Goal: Complete application form

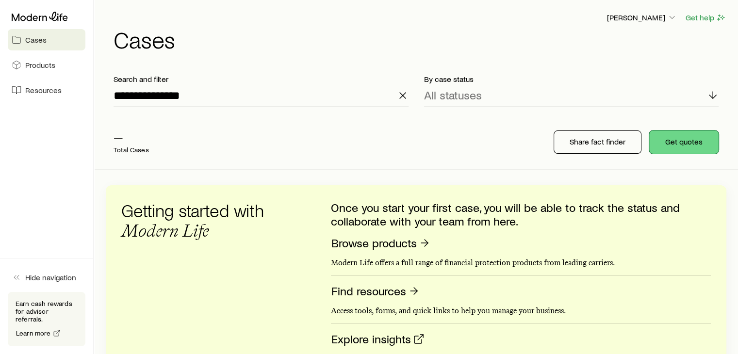
click at [694, 145] on button "Get quotes" at bounding box center [683, 142] width 69 height 23
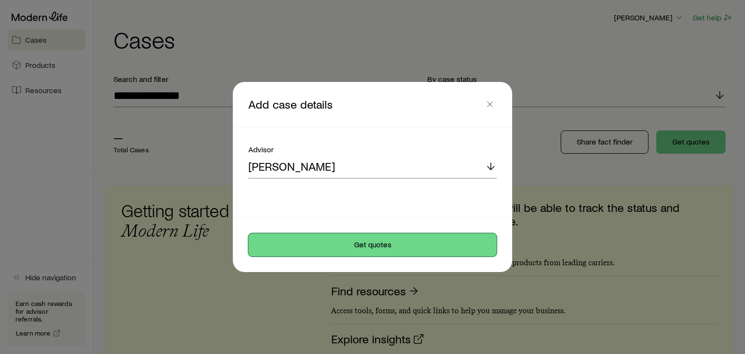
click at [366, 247] on button "Get quotes" at bounding box center [372, 244] width 248 height 23
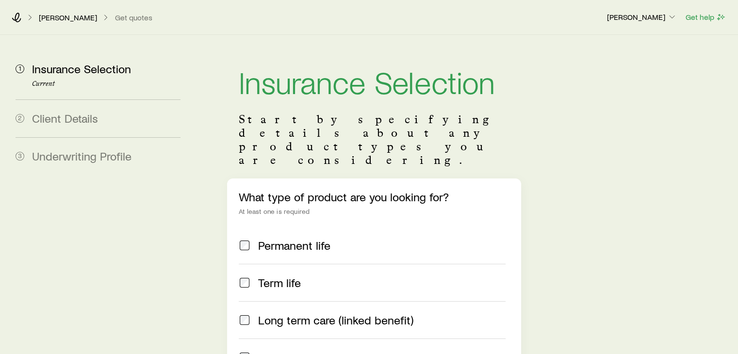
click at [282, 302] on label "Long term care (linked benefit)" at bounding box center [372, 319] width 266 height 37
click at [283, 239] on span "Permanent life" at bounding box center [294, 246] width 72 height 14
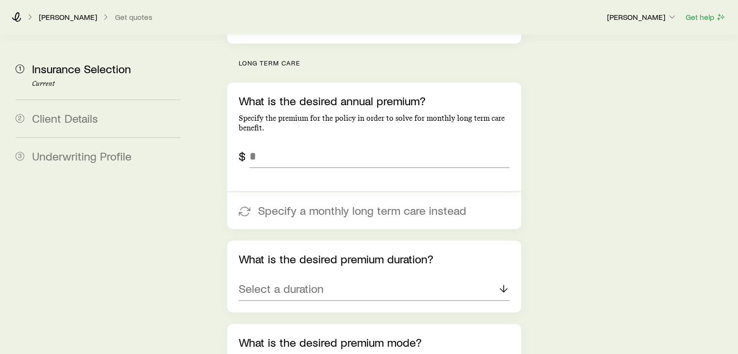
scroll to position [390, 0]
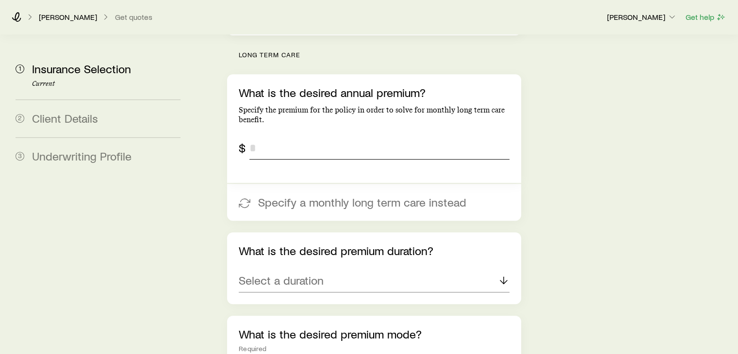
click at [351, 136] on input "tel" at bounding box center [379, 147] width 260 height 23
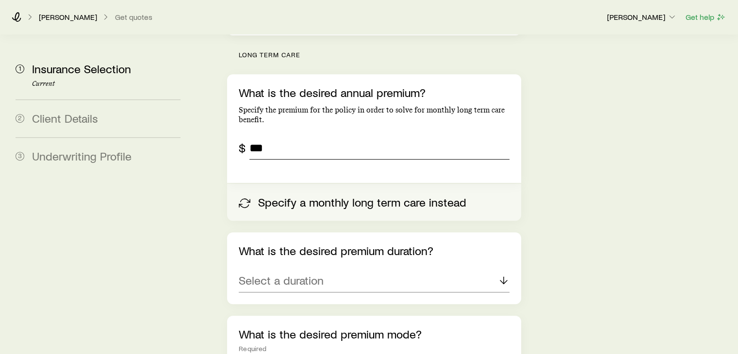
type input "***"
click at [320, 184] on button "Specify a monthly long term care instead" at bounding box center [374, 202] width 294 height 37
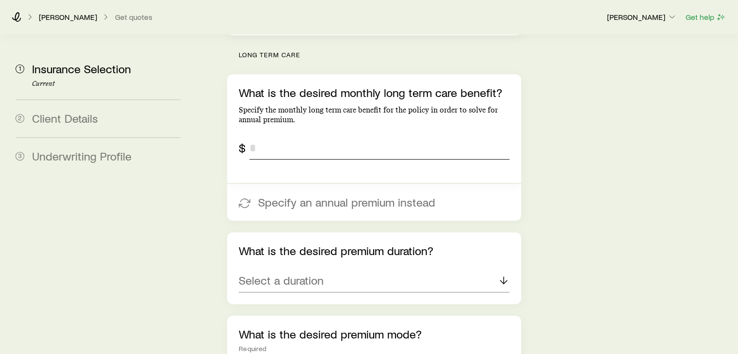
click at [290, 136] on input "tel" at bounding box center [379, 147] width 260 height 23
type input "*****"
click at [311, 274] on p "Select a duration" at bounding box center [281, 281] width 85 height 14
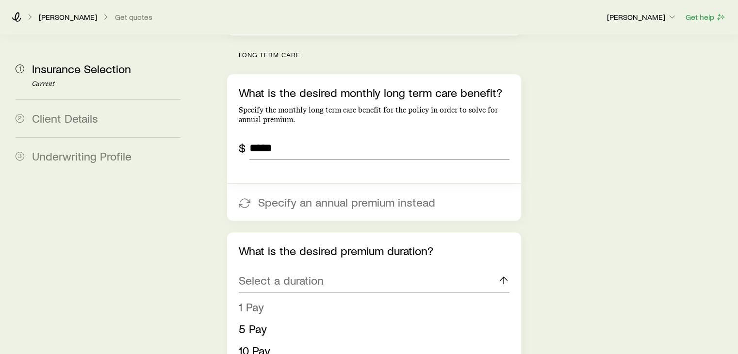
click at [257, 300] on span "1 Pay" at bounding box center [251, 307] width 25 height 14
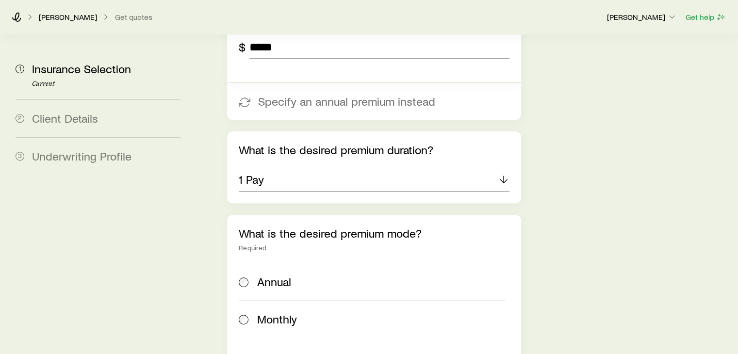
scroll to position [597, 0]
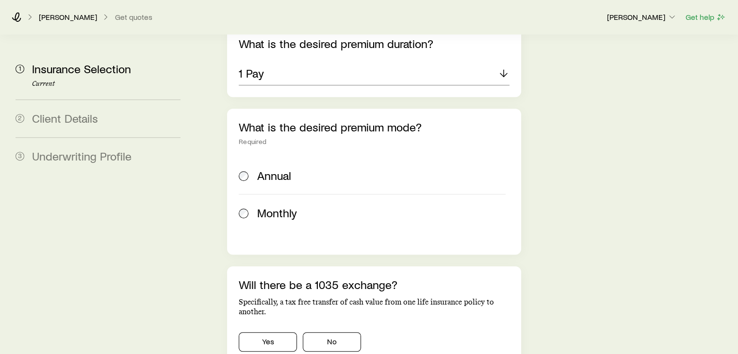
click at [272, 206] on span "Monthly" at bounding box center [277, 213] width 40 height 14
click at [334, 332] on button "No" at bounding box center [332, 341] width 58 height 19
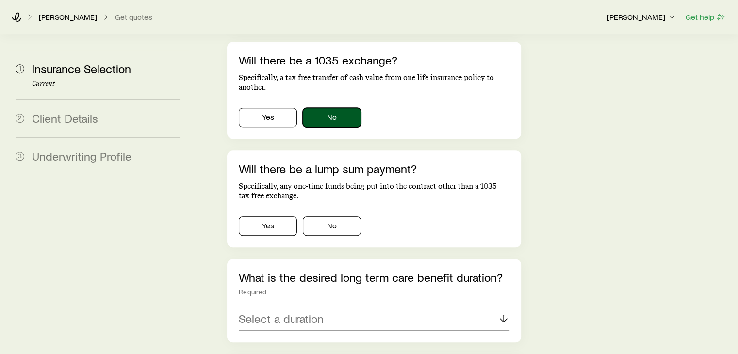
scroll to position [853, 0]
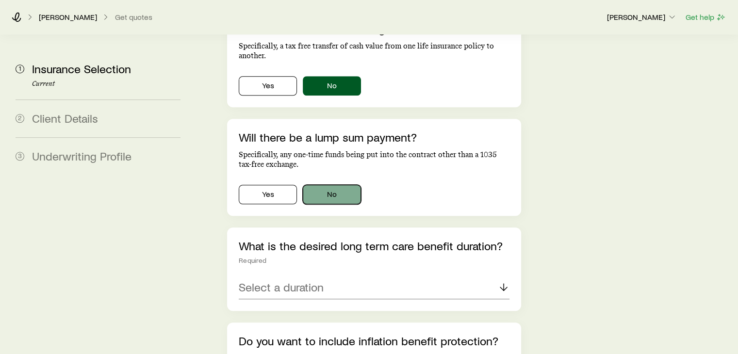
click at [331, 185] on button "No" at bounding box center [332, 194] width 58 height 19
click at [330, 276] on div "Select a duration" at bounding box center [374, 287] width 270 height 23
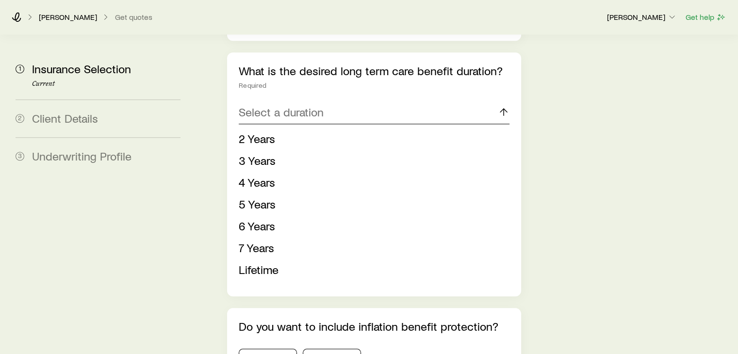
scroll to position [1044, 0]
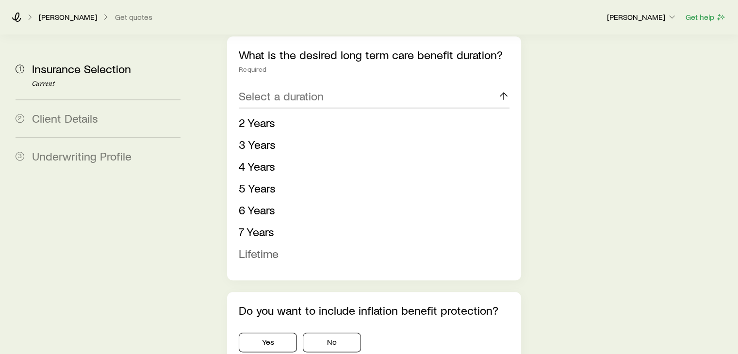
click at [264, 247] on span "Lifetime" at bounding box center [259, 254] width 40 height 14
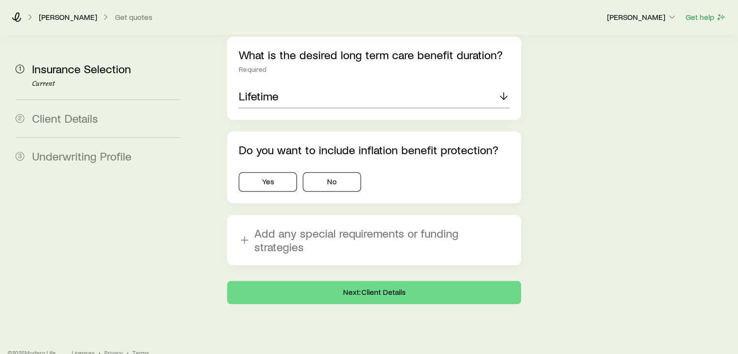
scroll to position [1019, 0]
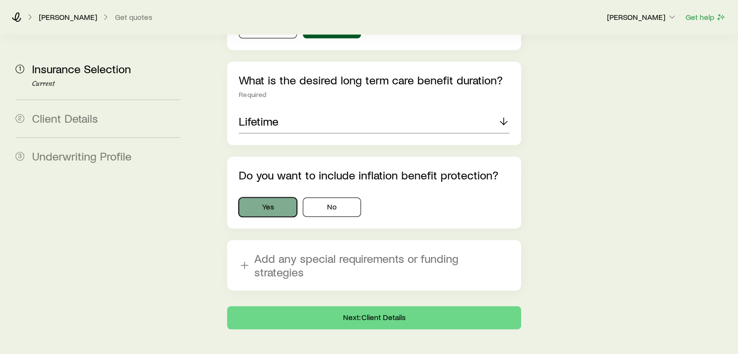
click at [267, 198] on button "Yes" at bounding box center [268, 207] width 58 height 19
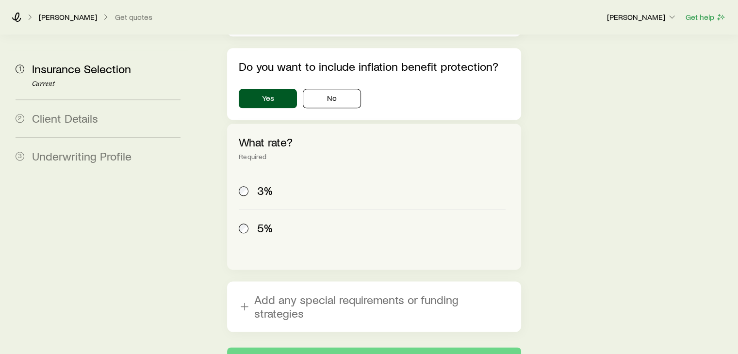
scroll to position [1169, 0]
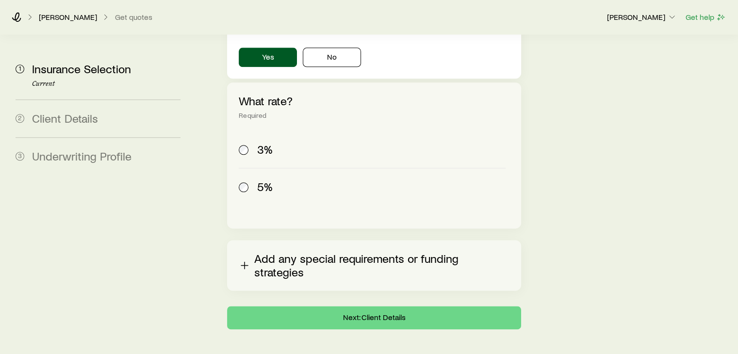
click at [392, 240] on button "Add any special requirements or funding strategies" at bounding box center [374, 265] width 294 height 50
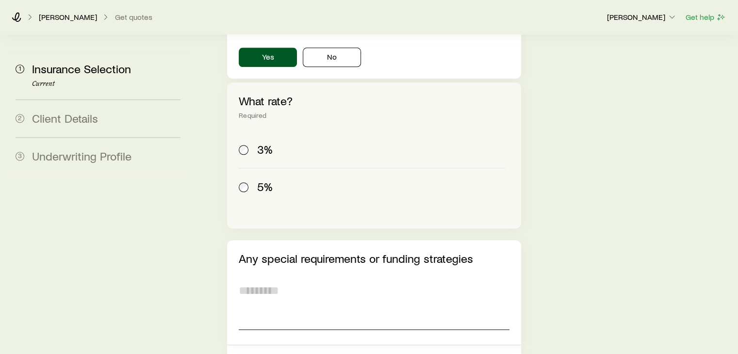
click at [273, 277] on textarea at bounding box center [374, 303] width 270 height 53
type textarea "*"
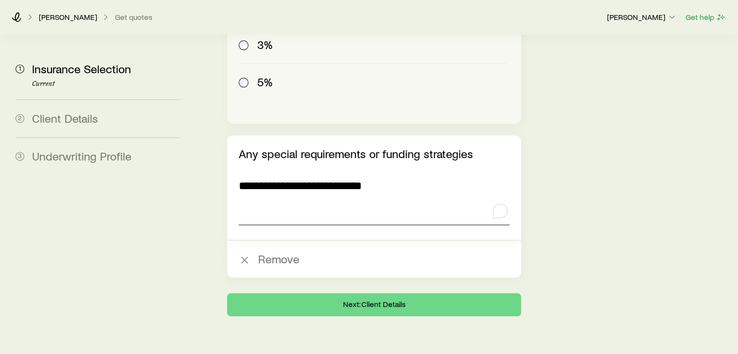
click at [243, 172] on textarea "**********" at bounding box center [374, 198] width 270 height 53
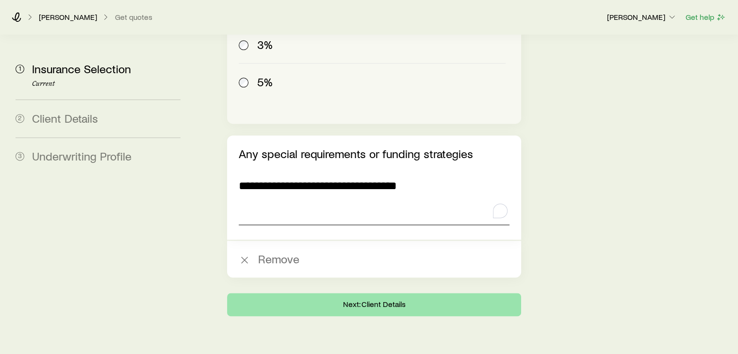
type textarea "**********"
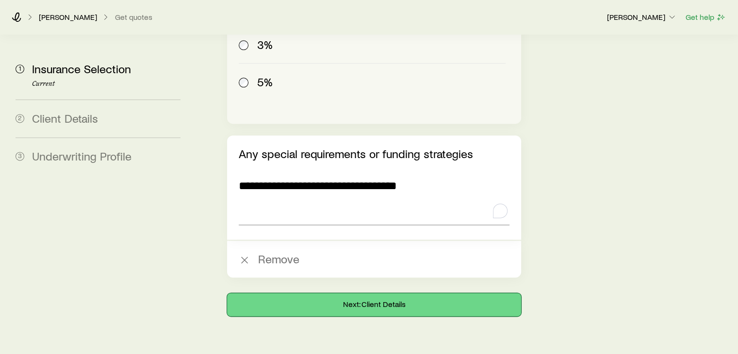
click at [379, 293] on button "Next: Client Details" at bounding box center [374, 304] width 294 height 23
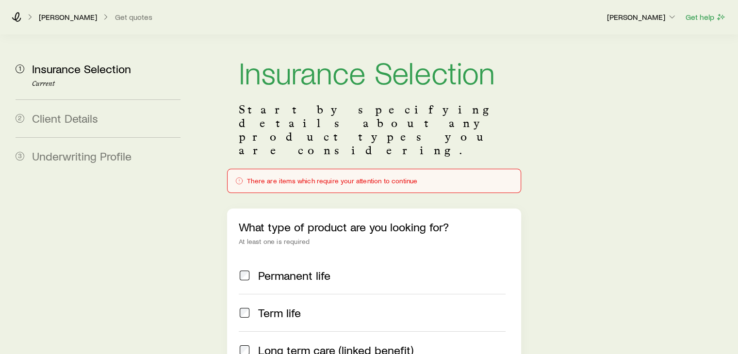
scroll to position [0, 0]
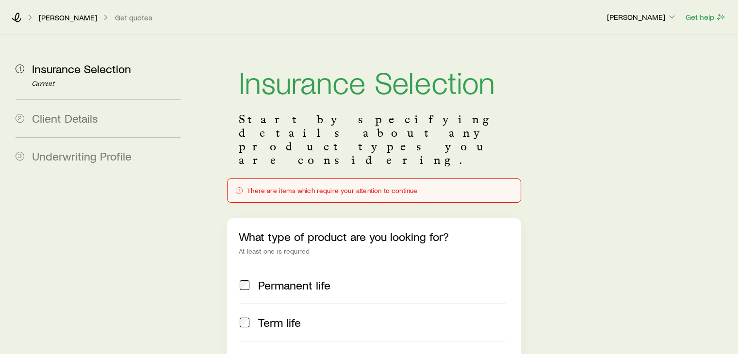
click at [322, 179] on div "There are items which require your attention to continue" at bounding box center [374, 191] width 294 height 24
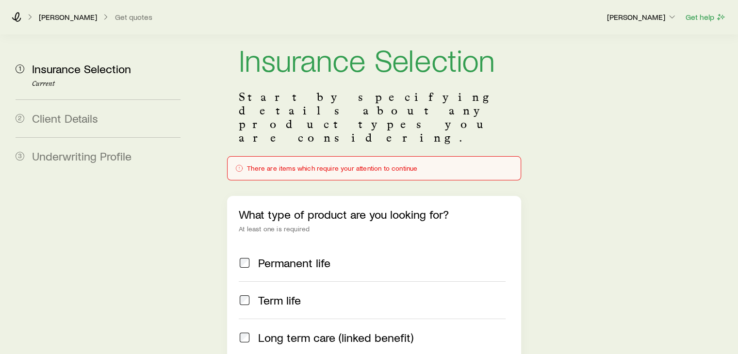
scroll to position [20, 0]
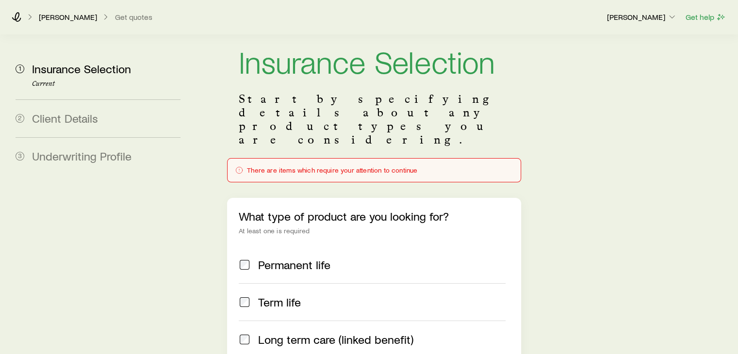
click at [373, 166] on div "There are items which require your attention to continue" at bounding box center [373, 170] width 277 height 8
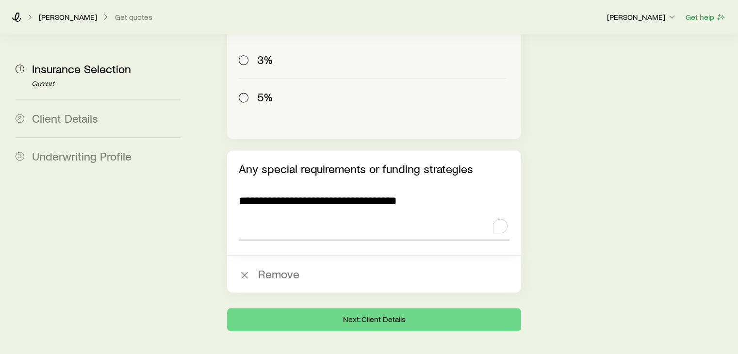
scroll to position [1281, 0]
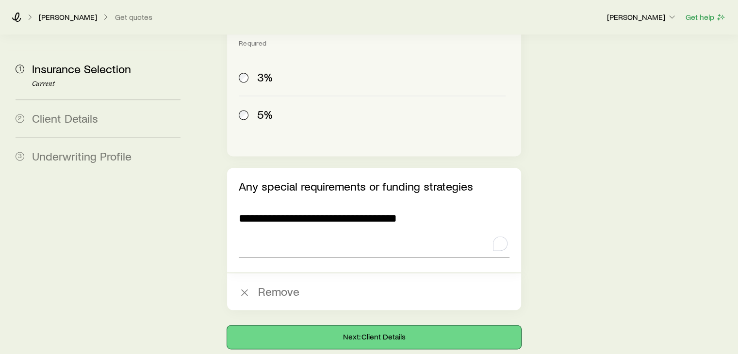
click at [374, 326] on button "Next: Client Details" at bounding box center [374, 337] width 294 height 23
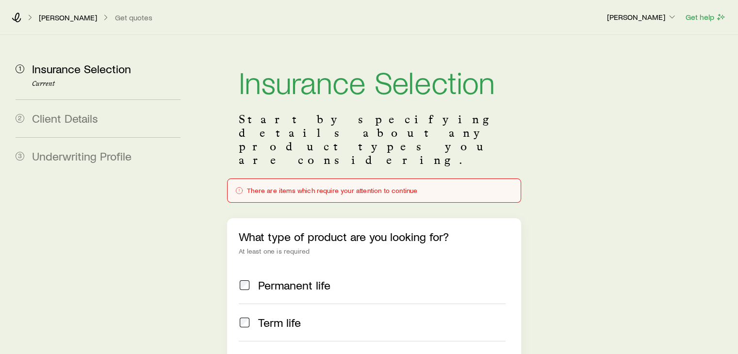
scroll to position [0, 0]
click at [298, 187] on div "There are items which require your attention to continue" at bounding box center [373, 191] width 277 height 8
click at [236, 179] on div "There are items which require your attention to continue" at bounding box center [374, 191] width 294 height 24
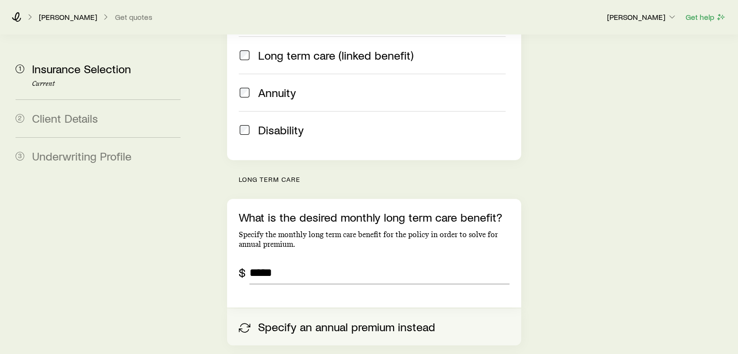
scroll to position [311, 0]
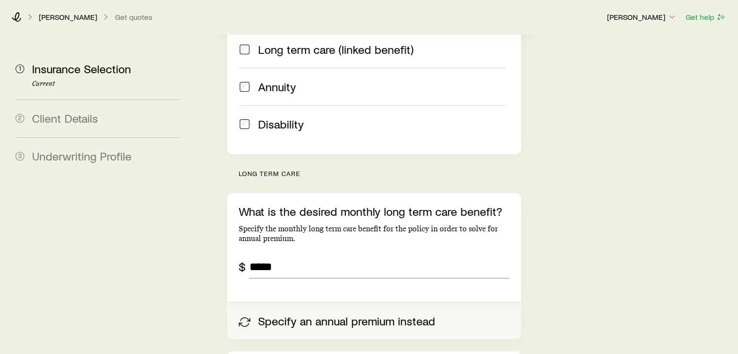
click at [270, 303] on button "Specify an annual premium instead" at bounding box center [374, 321] width 294 height 37
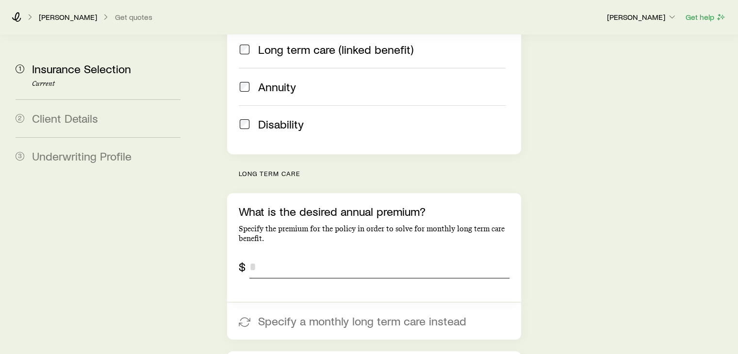
click at [272, 255] on input "tel" at bounding box center [379, 266] width 260 height 23
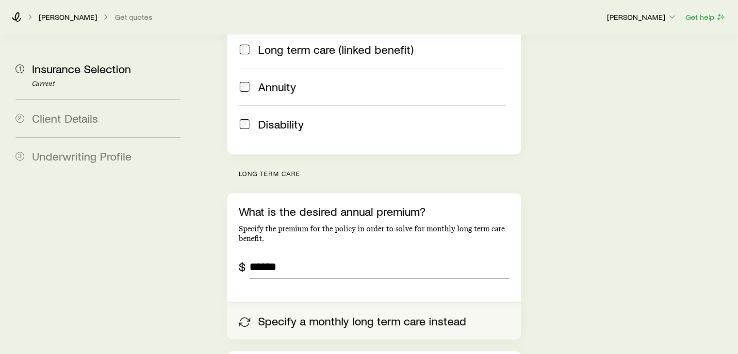
type input "******"
click at [293, 303] on button "Specify a monthly long term care instead" at bounding box center [374, 321] width 294 height 37
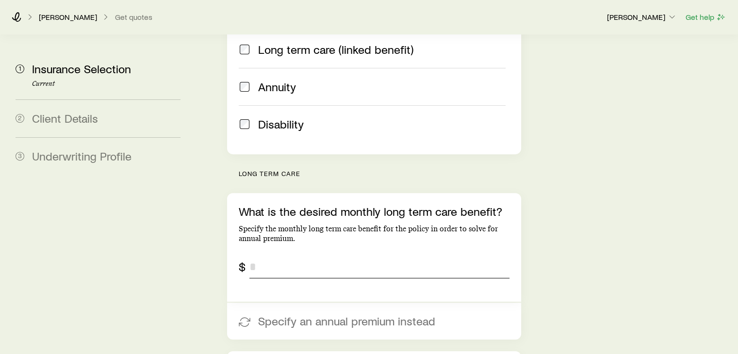
click at [276, 255] on input "tel" at bounding box center [379, 266] width 260 height 23
type input "*****"
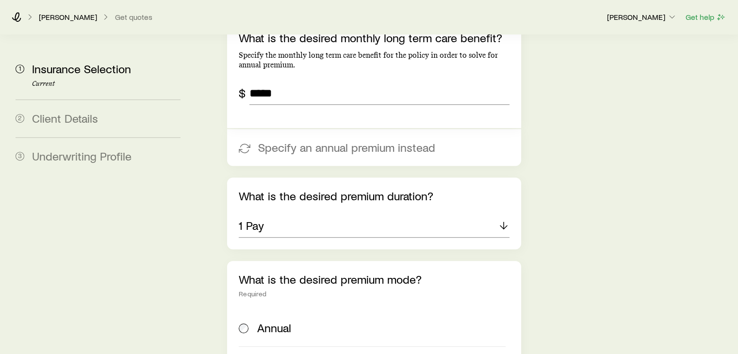
scroll to position [485, 0]
click at [273, 214] on div "1 Pay" at bounding box center [374, 225] width 270 height 23
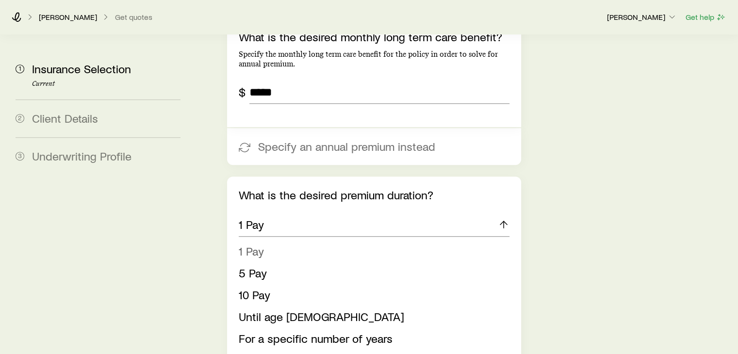
click at [250, 244] on span "1 Pay" at bounding box center [251, 251] width 25 height 14
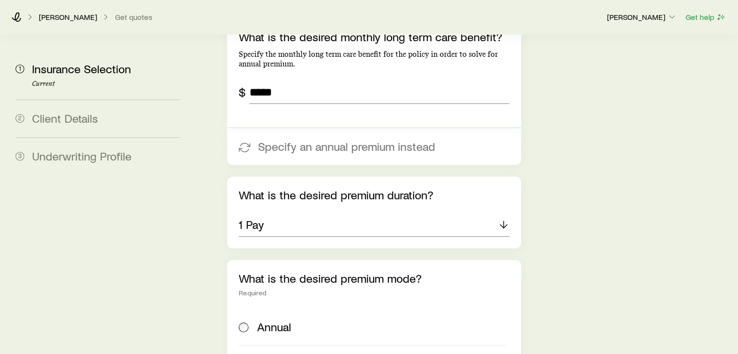
click at [195, 241] on section "1 Insurance Selection Current 2 Client Details 3 Underwriting Profile Insurance…" at bounding box center [369, 347] width 723 height 1595
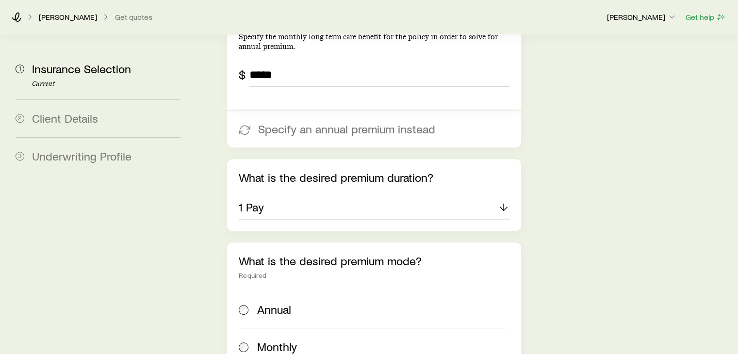
scroll to position [505, 0]
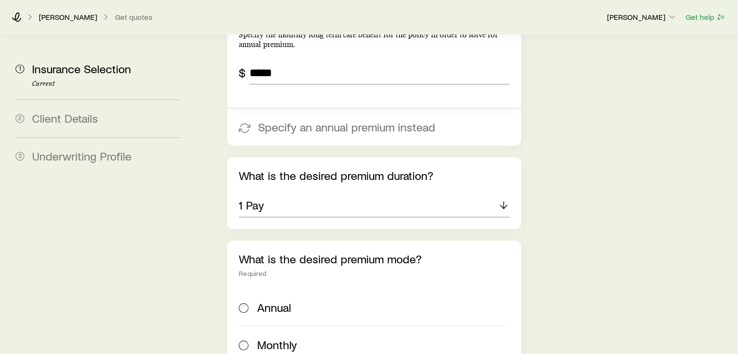
click at [207, 279] on div "Insurance Selection Start by specifying details about any product types you are…" at bounding box center [465, 327] width 530 height 1595
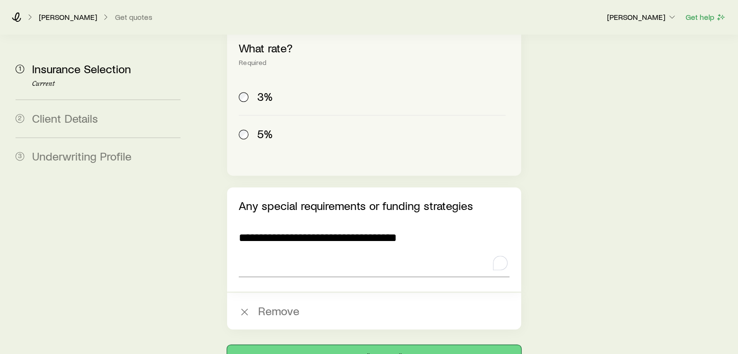
click at [390, 345] on button "Next: Client Details" at bounding box center [374, 356] width 294 height 23
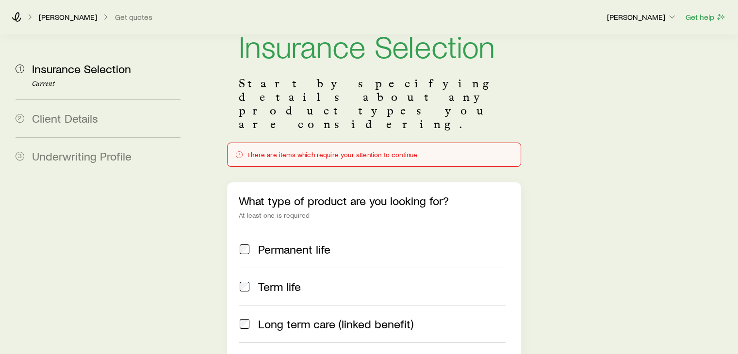
scroll to position [0, 0]
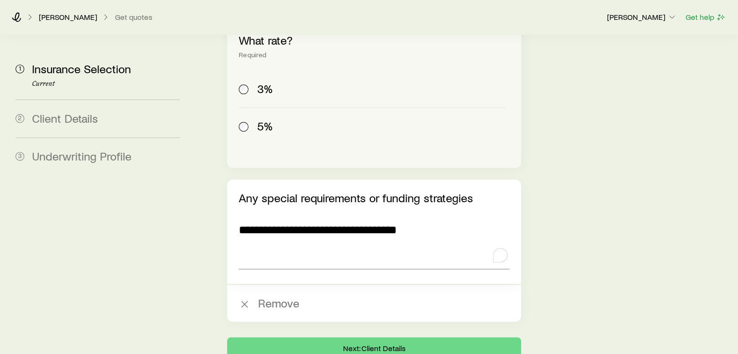
scroll to position [1285, 0]
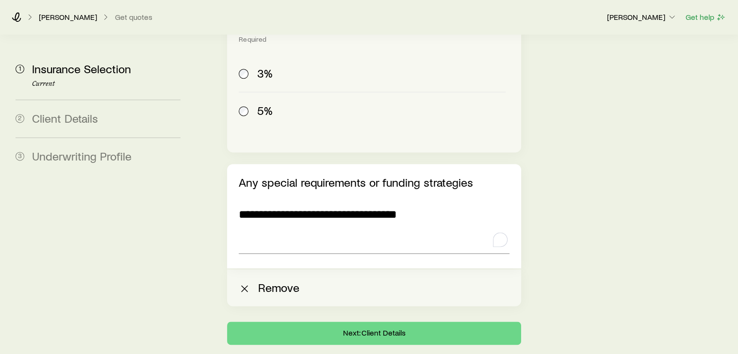
click at [266, 269] on button "Remove" at bounding box center [374, 287] width 294 height 37
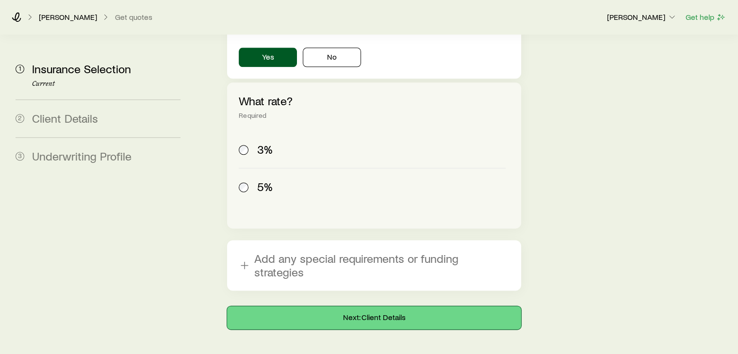
click at [365, 306] on button "Next: Client Details" at bounding box center [374, 317] width 294 height 23
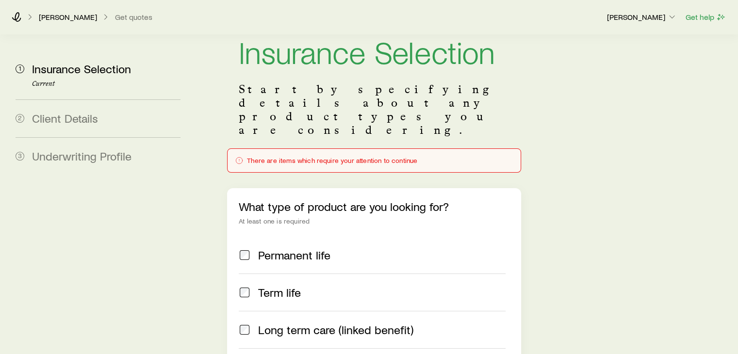
scroll to position [0, 0]
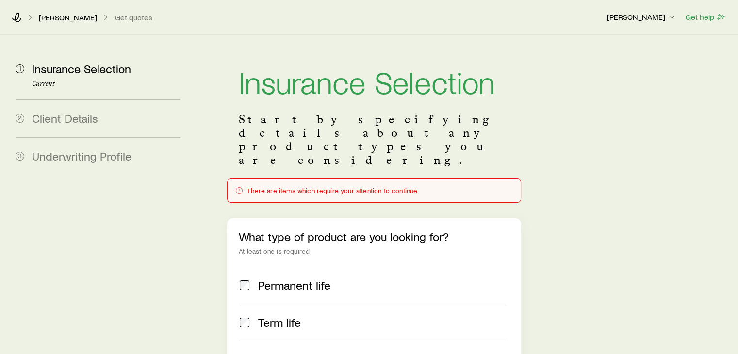
click at [357, 187] on div "There are items which require your attention to continue" at bounding box center [373, 191] width 277 height 8
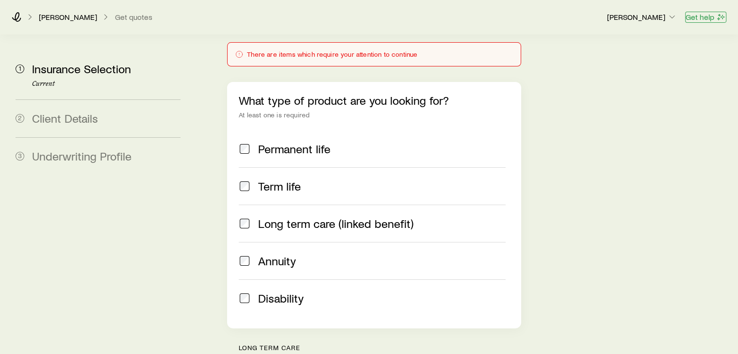
click at [695, 20] on button "Get help" at bounding box center [705, 17] width 41 height 11
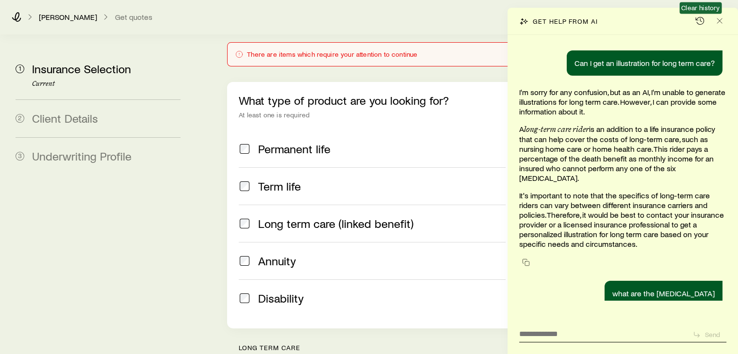
scroll to position [2943, 0]
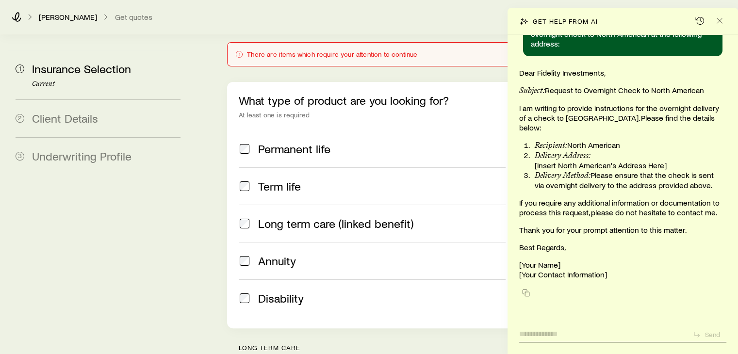
click at [544, 334] on textarea at bounding box center [602, 332] width 166 height 16
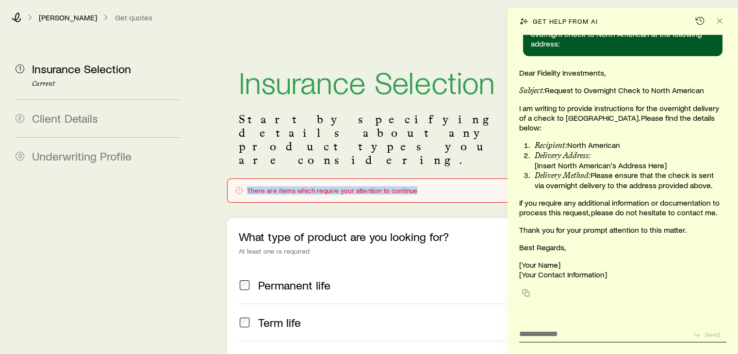
drag, startPoint x: 415, startPoint y: 164, endPoint x: 416, endPoint y: 170, distance: 6.5
click at [416, 179] on div "There are items which require your attention to continue" at bounding box center [374, 191] width 294 height 24
copy div "There are items which require your attention to continue"
click at [559, 336] on textarea at bounding box center [602, 332] width 166 height 16
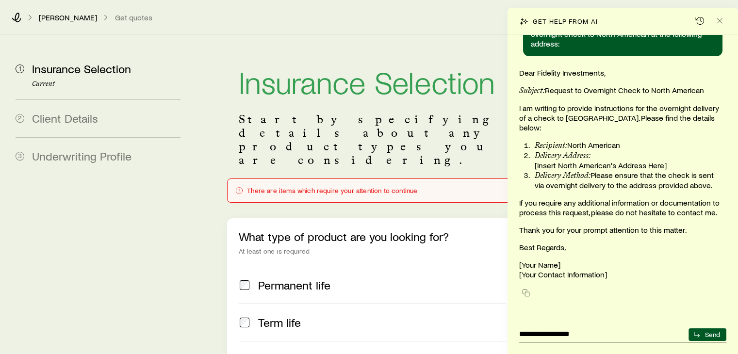
type textarea "**********"
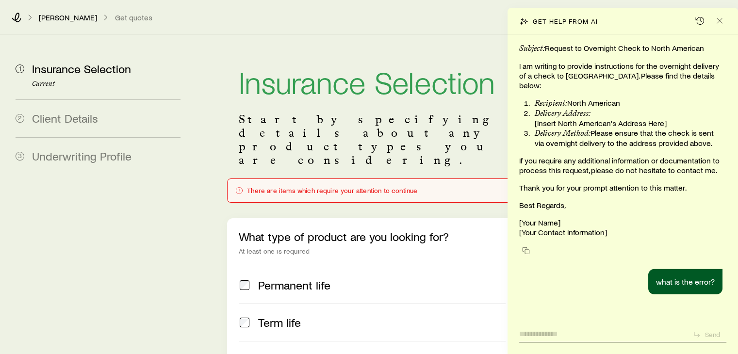
scroll to position [3001, 0]
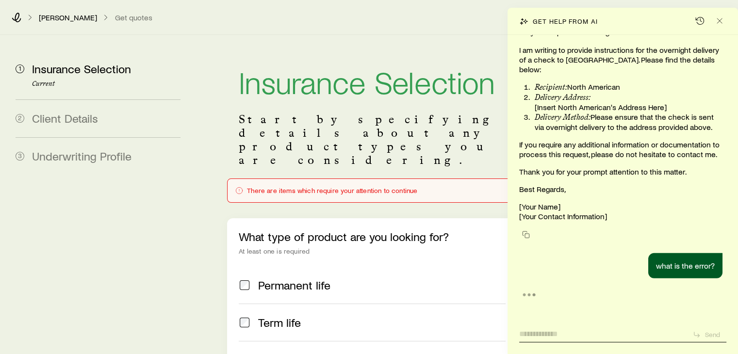
click at [559, 336] on textarea at bounding box center [602, 332] width 166 height 16
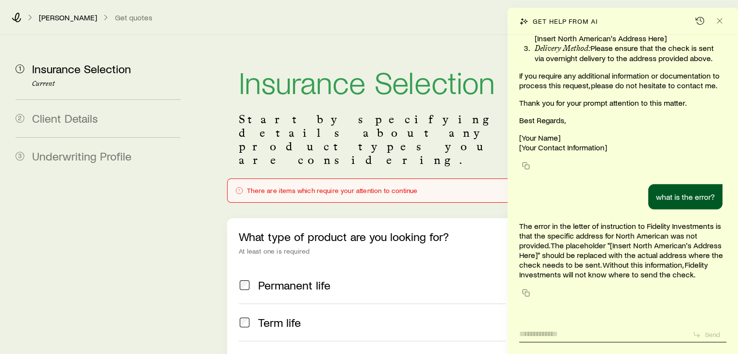
scroll to position [3070, 0]
click at [716, 24] on icon "Close" at bounding box center [720, 21] width 10 height 10
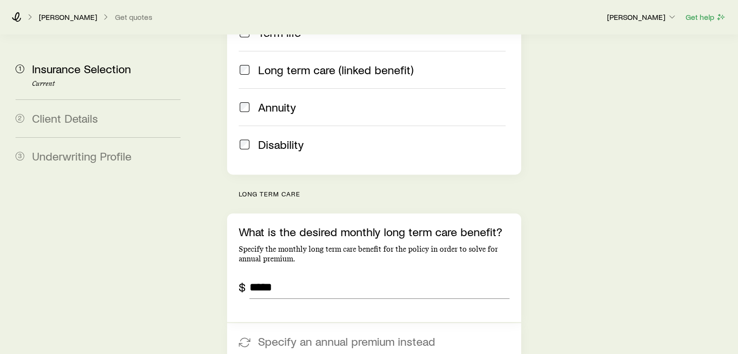
scroll to position [291, 0]
click at [243, 99] on span at bounding box center [245, 106] width 12 height 14
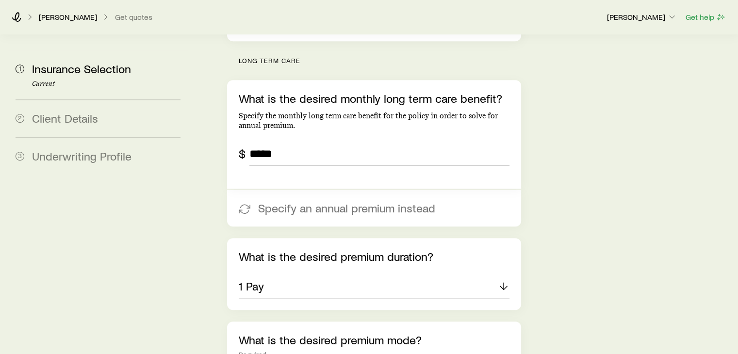
scroll to position [446, 0]
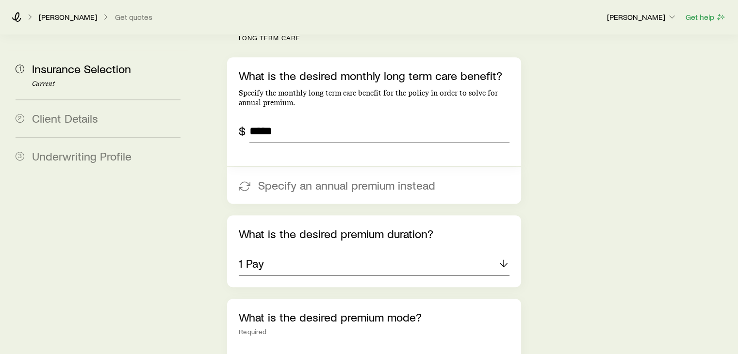
click at [291, 252] on div "1 Pay" at bounding box center [374, 263] width 270 height 23
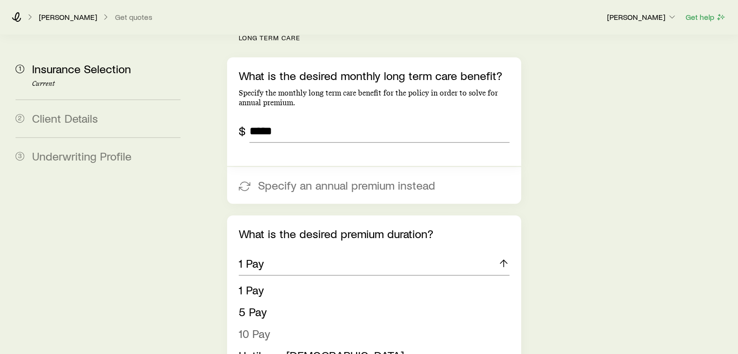
click at [250, 327] on span "10 Pay" at bounding box center [255, 334] width 32 height 14
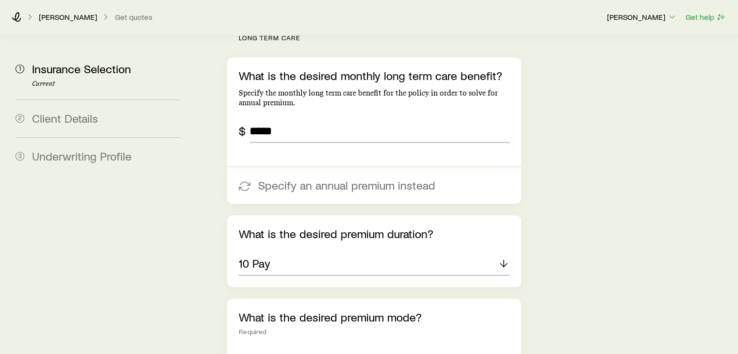
click at [191, 283] on section "1 Insurance Selection Current 2 Client Details 3 Underwriting Profile Insurance…" at bounding box center [369, 339] width 723 height 1503
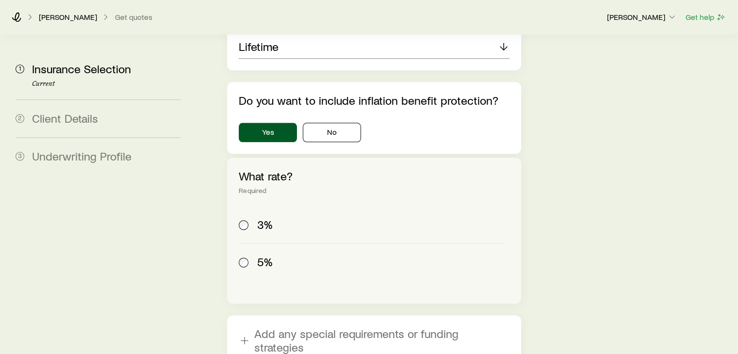
scroll to position [1209, 0]
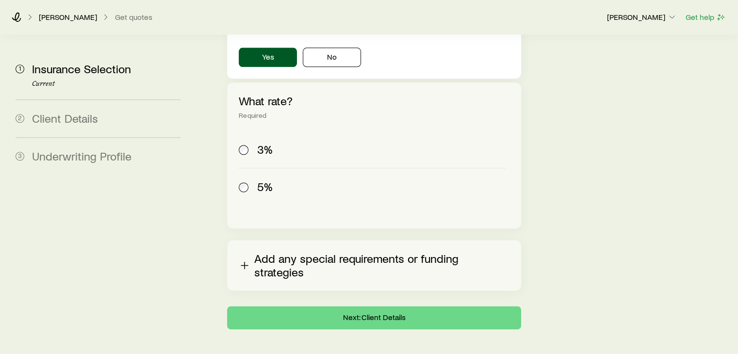
click at [332, 240] on button "Add any special requirements or funding strategies" at bounding box center [374, 265] width 294 height 50
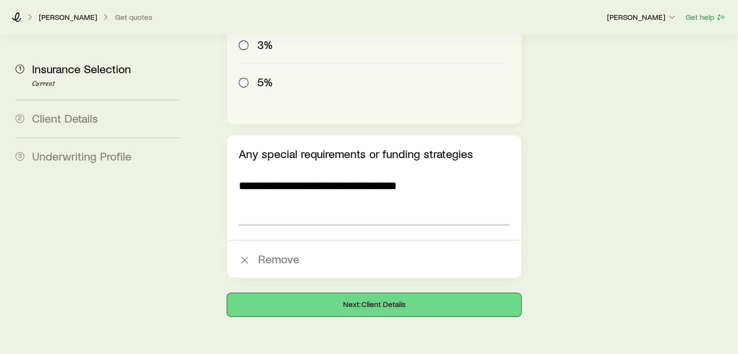
click at [358, 293] on button "Next: Client Details" at bounding box center [374, 304] width 294 height 23
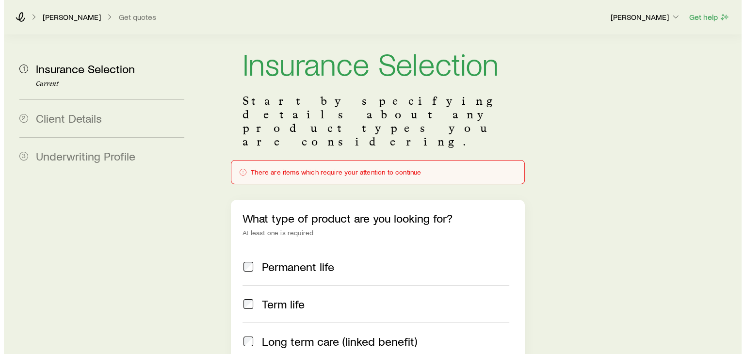
scroll to position [0, 0]
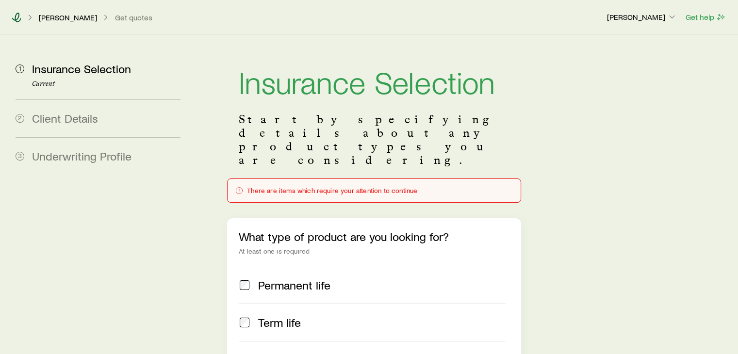
click at [16, 18] on icon at bounding box center [17, 18] width 10 height 10
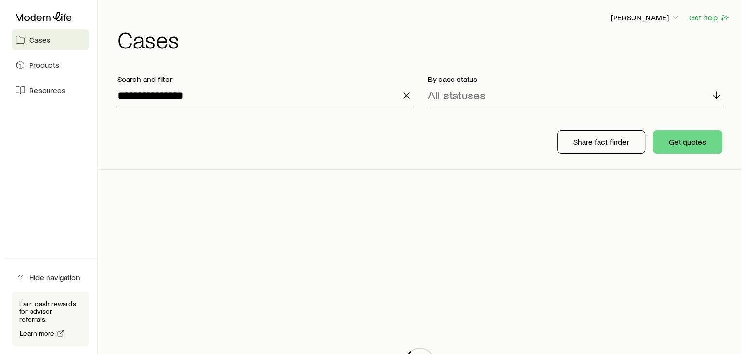
scroll to position [3070, 0]
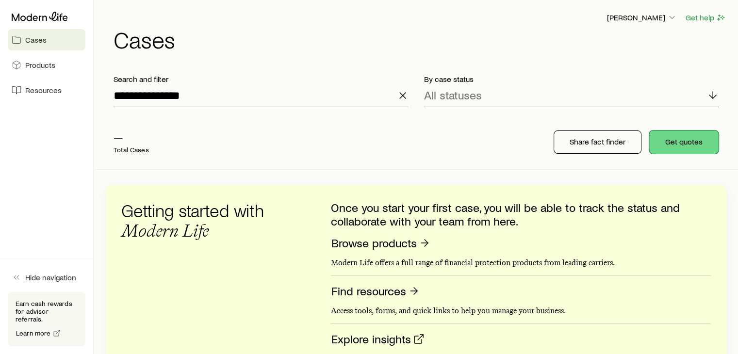
click at [692, 137] on button "Get quotes" at bounding box center [683, 142] width 69 height 23
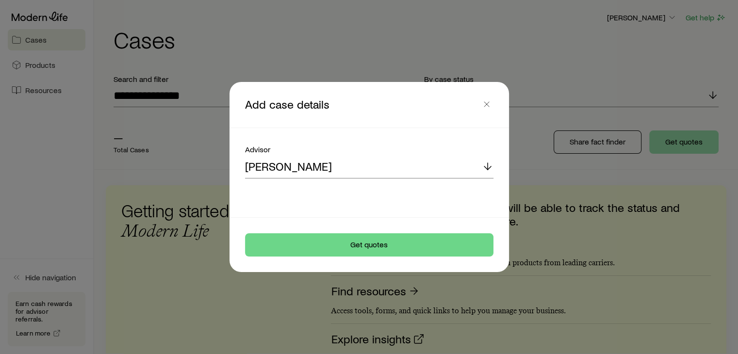
scroll to position [3022, 0]
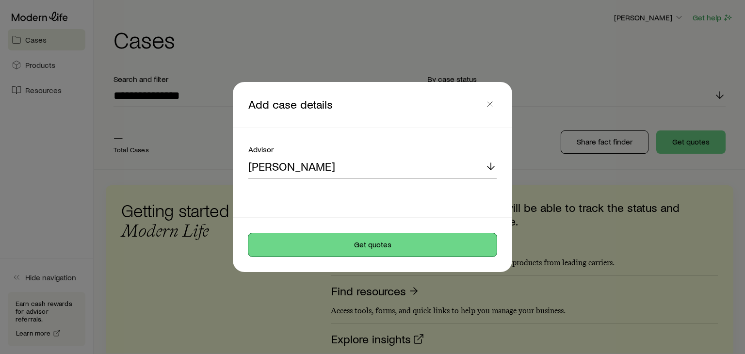
click at [390, 245] on button "Get quotes" at bounding box center [372, 244] width 248 height 23
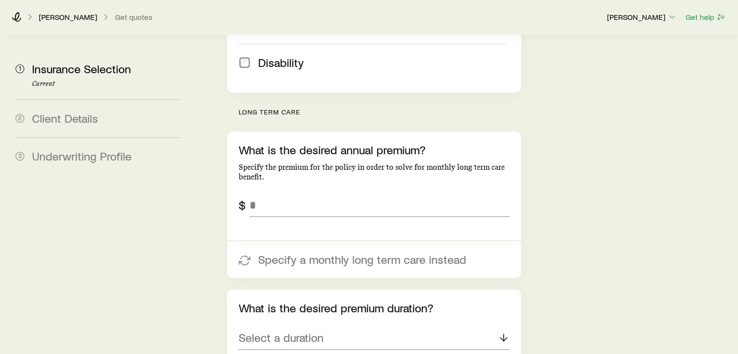
scroll to position [334, 0]
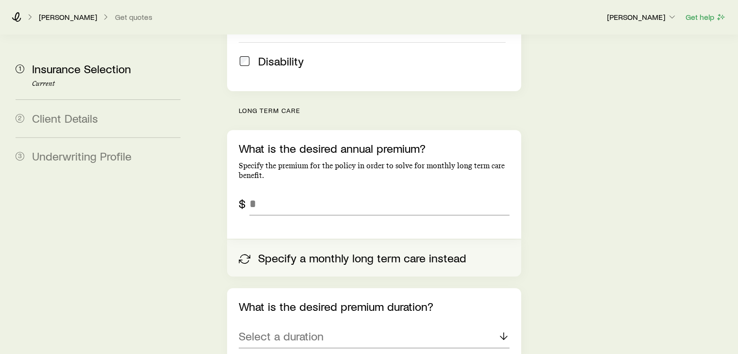
click at [288, 240] on button "Specify a monthly long term care instead" at bounding box center [374, 258] width 294 height 37
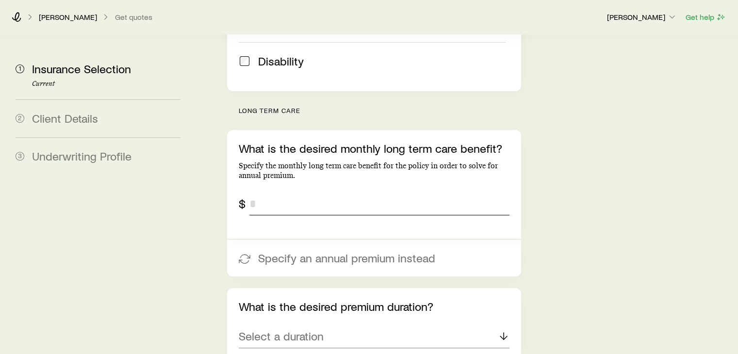
click at [311, 192] on input "tel" at bounding box center [379, 203] width 260 height 23
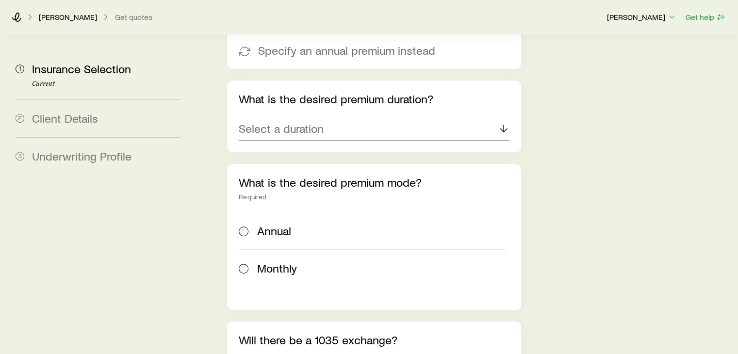
scroll to position [543, 0]
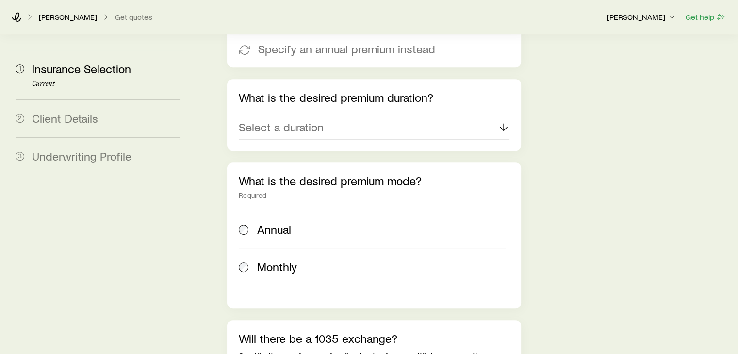
type input "*****"
click at [318, 120] on p "Select a duration" at bounding box center [281, 127] width 85 height 14
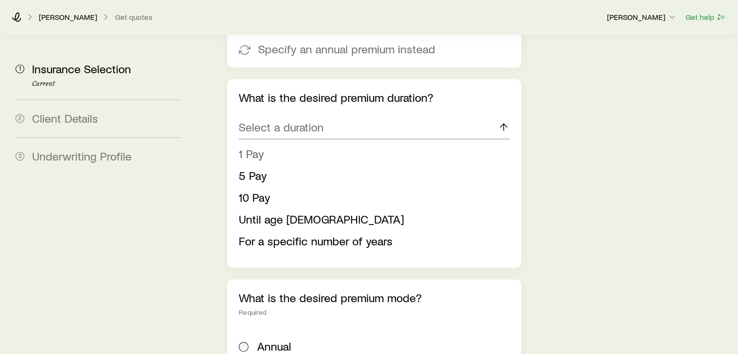
click at [254, 147] on span "1 Pay" at bounding box center [251, 154] width 25 height 14
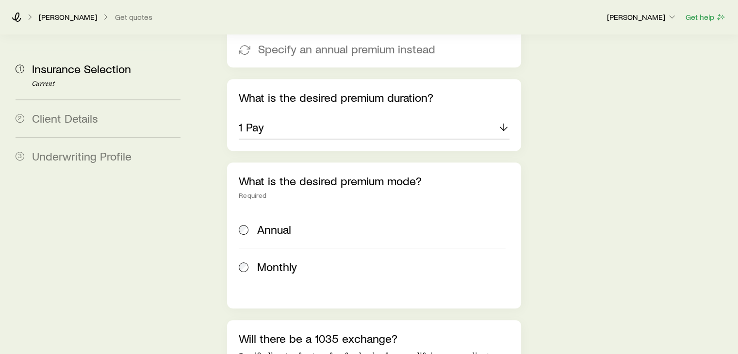
click at [273, 223] on span "Annual" at bounding box center [274, 230] width 34 height 14
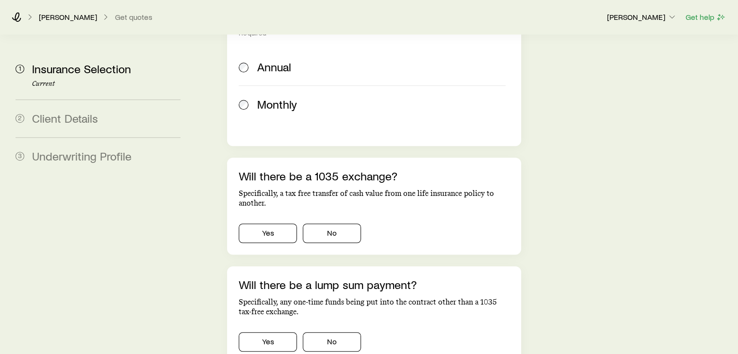
scroll to position [714, 0]
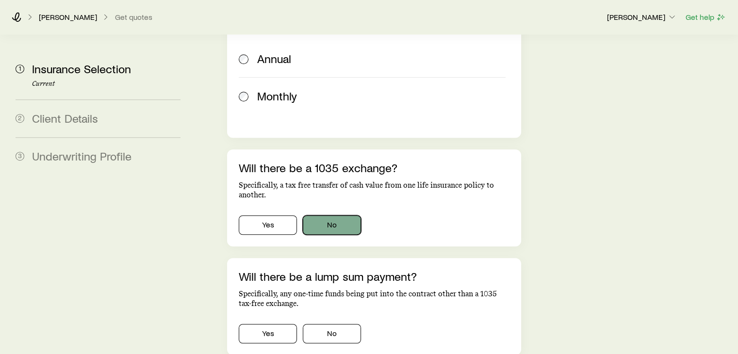
click at [324, 215] on button "No" at bounding box center [332, 224] width 58 height 19
click at [344, 324] on button "No" at bounding box center [332, 333] width 58 height 19
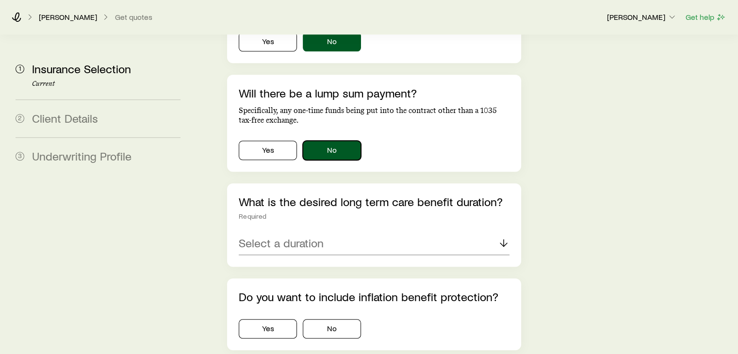
scroll to position [939, 0]
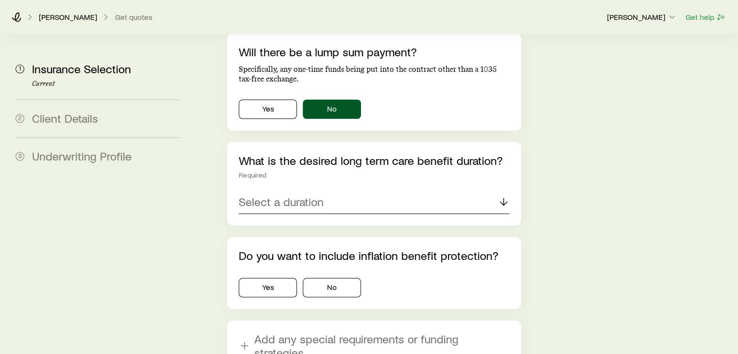
click at [398, 191] on div "Select a duration" at bounding box center [374, 202] width 270 height 23
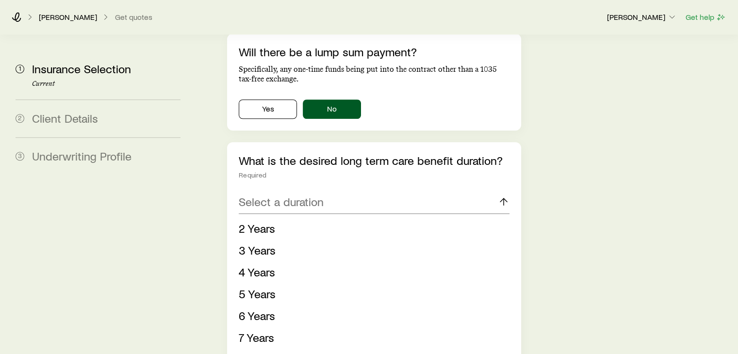
click at [266, 352] on span "Lifetime" at bounding box center [259, 359] width 40 height 14
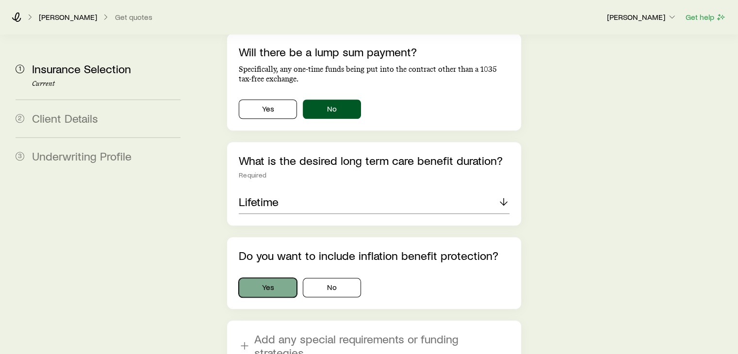
click at [280, 278] on button "Yes" at bounding box center [268, 287] width 58 height 19
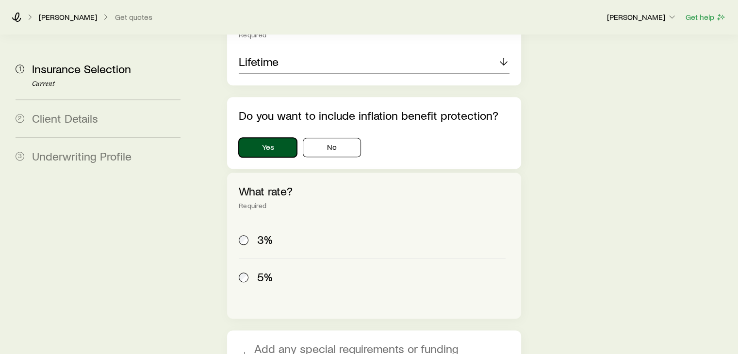
scroll to position [1091, 0]
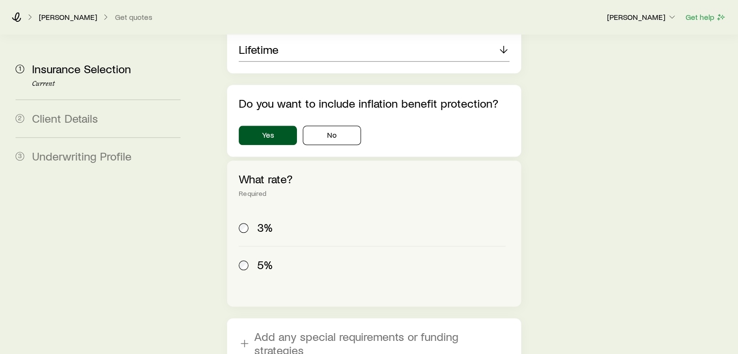
click at [267, 221] on span "3%" at bounding box center [265, 228] width 16 height 14
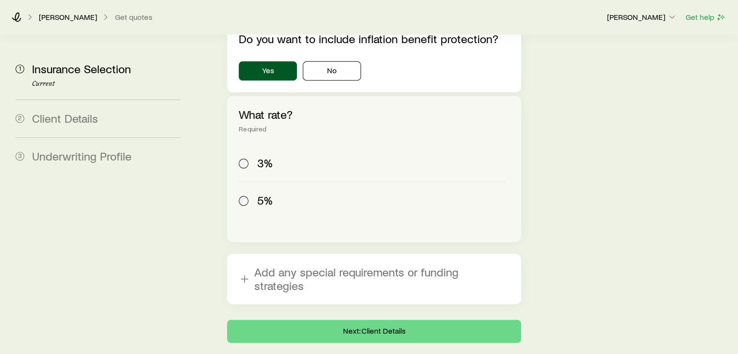
scroll to position [1169, 0]
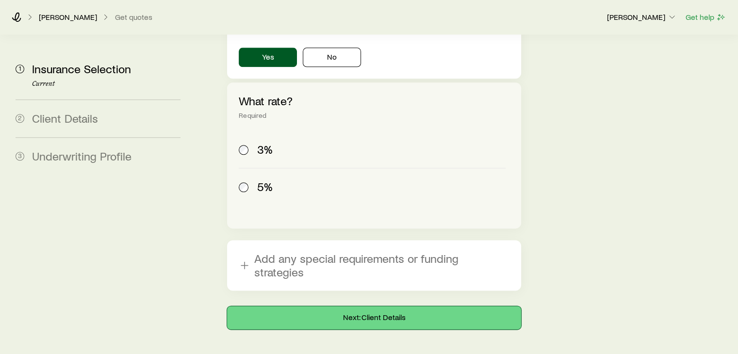
click at [373, 306] on button "Next: Client Details" at bounding box center [374, 317] width 294 height 23
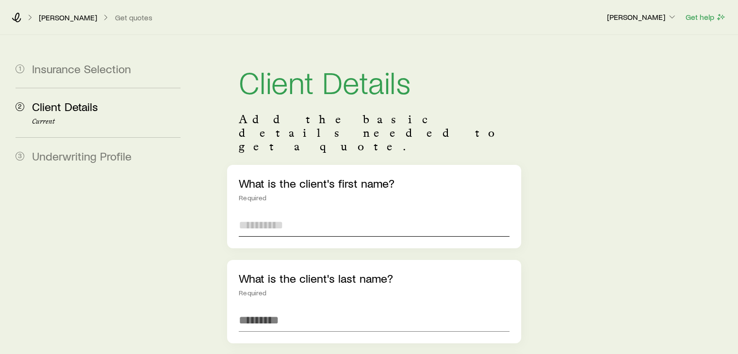
click at [327, 214] on input "text" at bounding box center [374, 225] width 270 height 23
type input "*****"
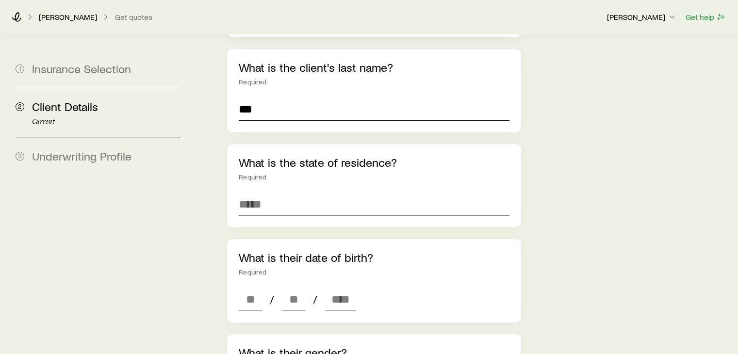
click at [309, 98] on input "***" at bounding box center [374, 109] width 270 height 23
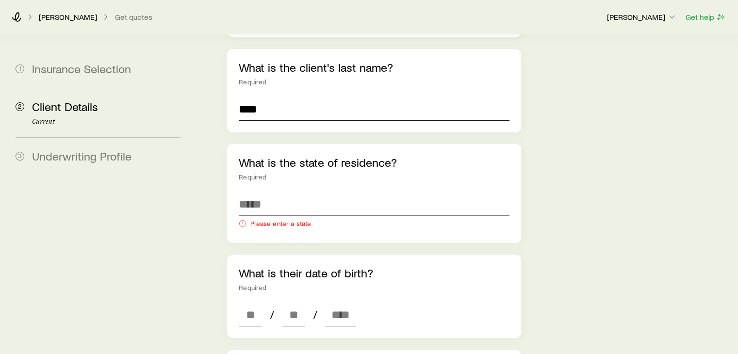
type input "****"
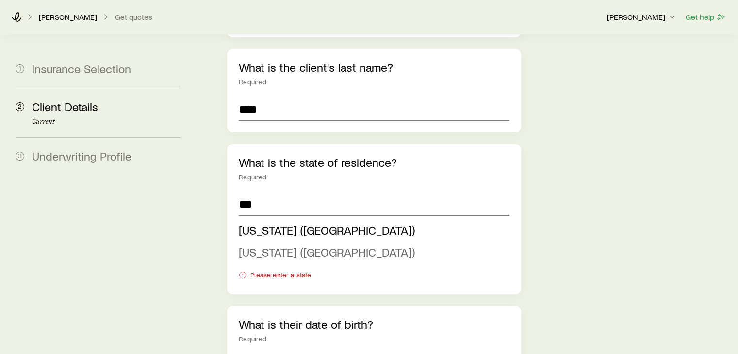
click at [261, 245] on span "[US_STATE] ([GEOGRAPHIC_DATA])" at bounding box center [327, 252] width 176 height 14
type input "**********"
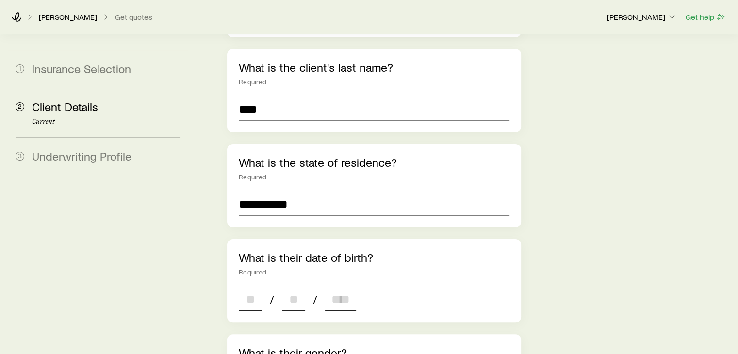
click at [251, 288] on input at bounding box center [250, 299] width 23 height 23
type input "*"
type input "**"
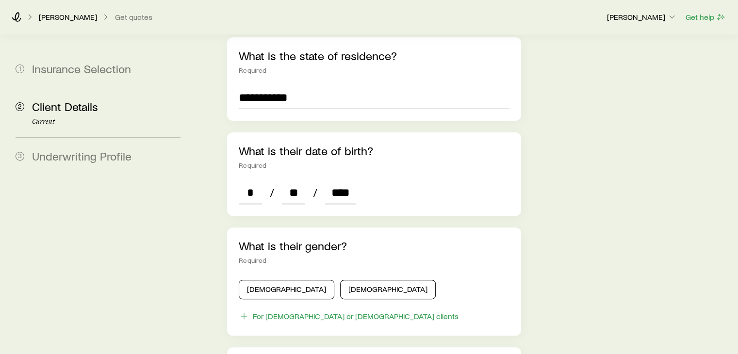
scroll to position [386, 0]
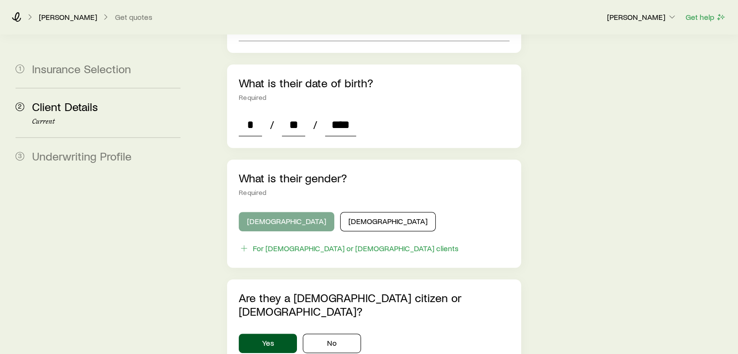
type input "****"
click at [280, 212] on button "[DEMOGRAPHIC_DATA]" at bounding box center [287, 221] width 96 height 19
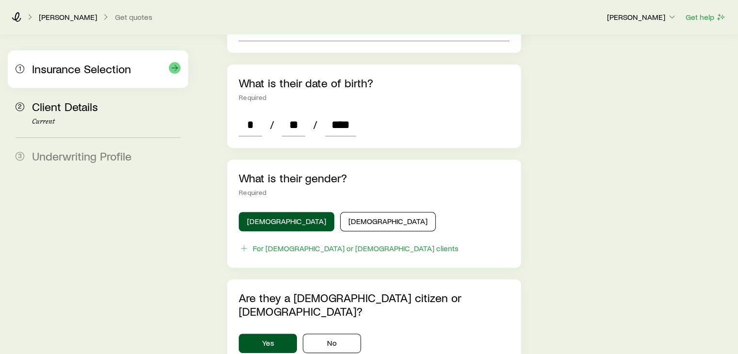
click at [80, 76] on div "1 Insurance Selection" at bounding box center [98, 68] width 165 height 37
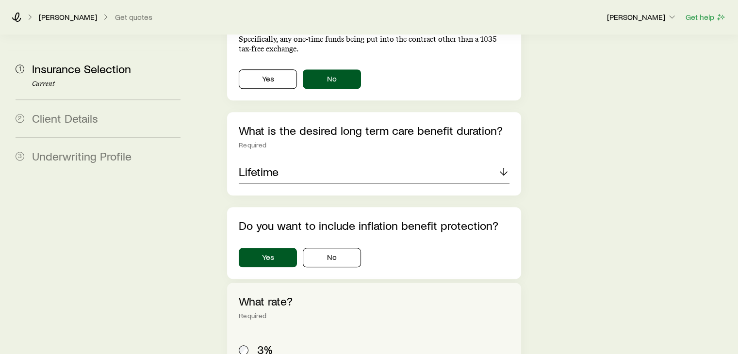
scroll to position [1169, 0]
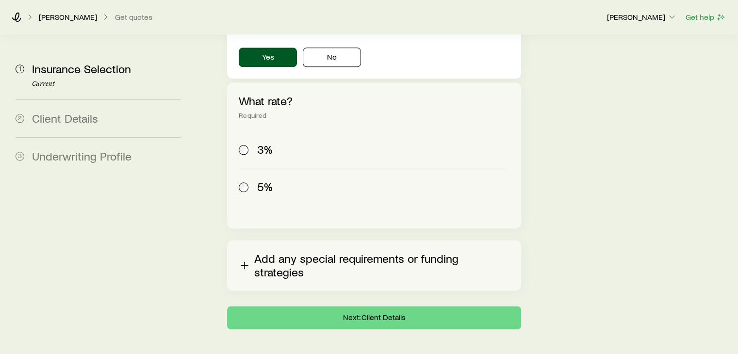
click at [397, 240] on button "Add any special requirements or funding strategies" at bounding box center [374, 265] width 294 height 50
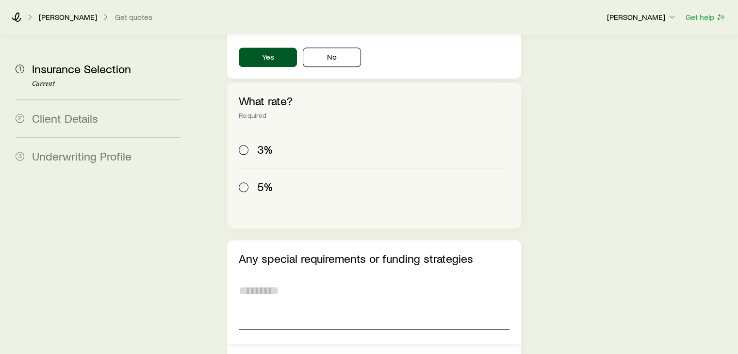
click at [314, 277] on textarea at bounding box center [374, 303] width 270 height 53
paste textarea "**********"
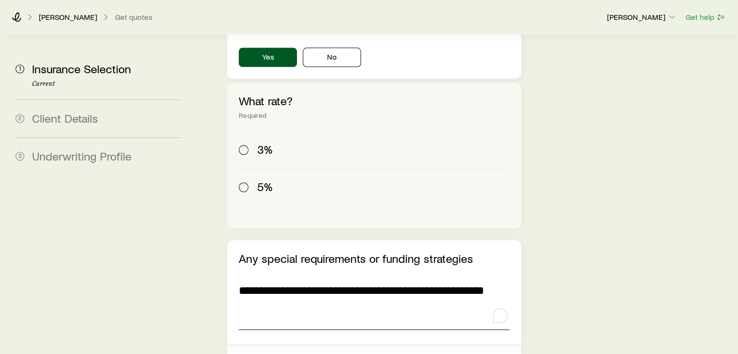
drag, startPoint x: 314, startPoint y: 271, endPoint x: 225, endPoint y: 240, distance: 94.5
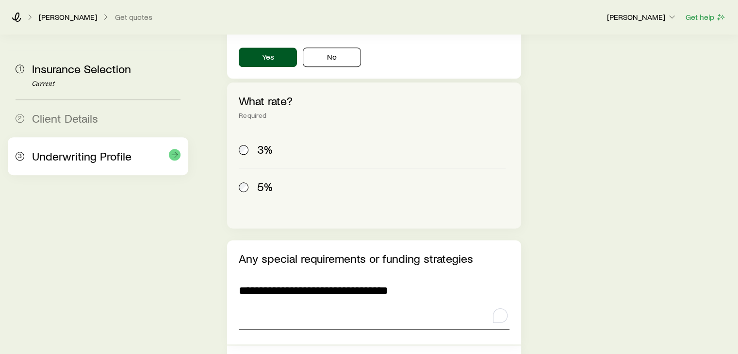
type textarea "**********"
click at [103, 154] on span "Underwriting Profile" at bounding box center [81, 156] width 99 height 14
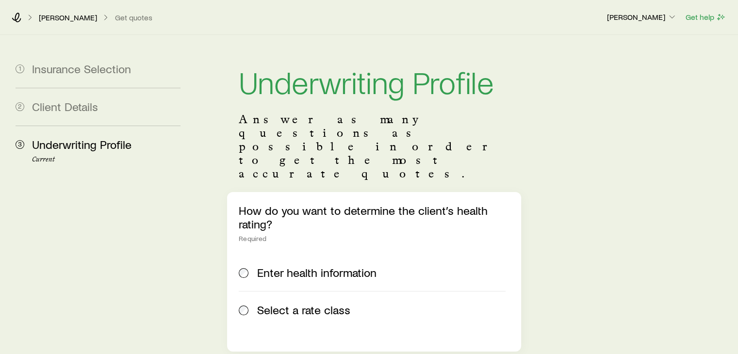
click at [293, 303] on span "Select a rate class" at bounding box center [303, 310] width 93 height 14
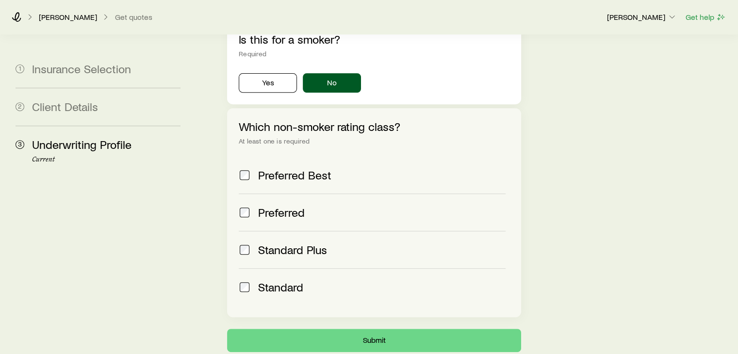
scroll to position [371, 0]
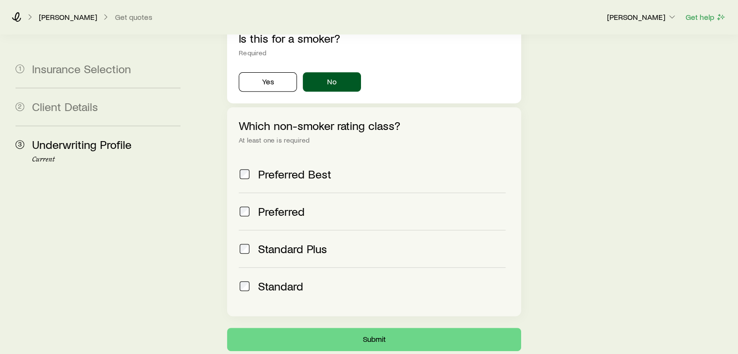
click at [283, 205] on span "Preferred" at bounding box center [281, 212] width 47 height 14
click at [278, 280] on span "Standard" at bounding box center [280, 287] width 45 height 14
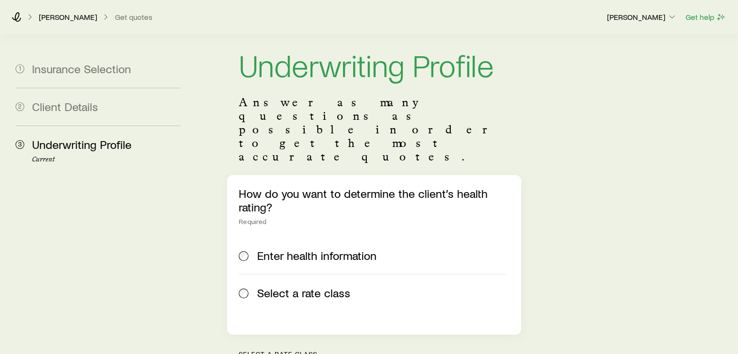
scroll to position [8, 0]
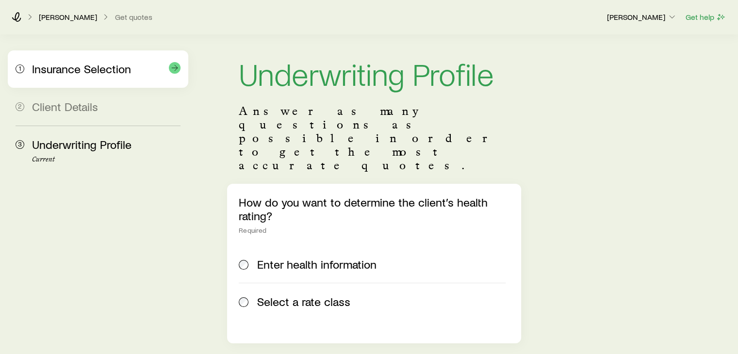
click at [51, 71] on span "Insurance Selection" at bounding box center [81, 69] width 99 height 14
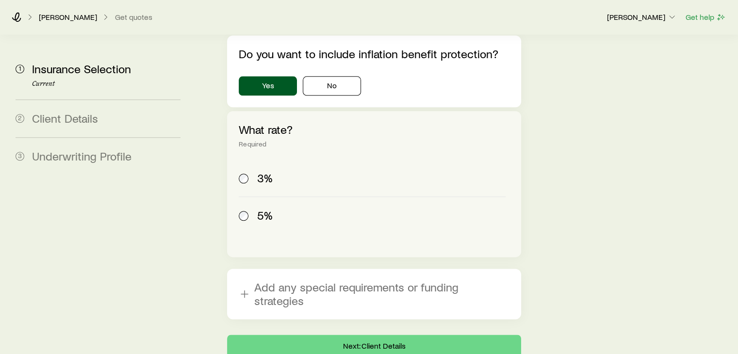
scroll to position [1156, 0]
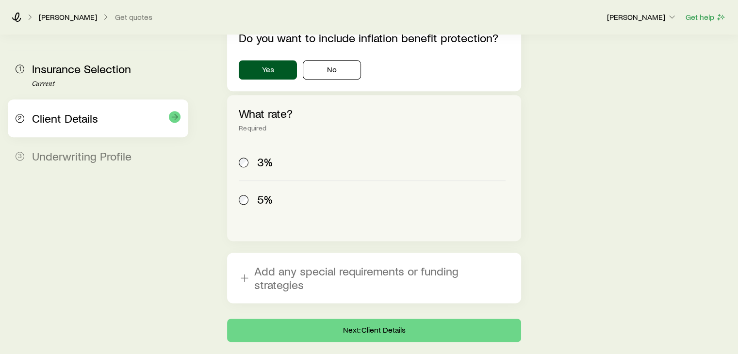
click at [83, 110] on div "2 Client Details" at bounding box center [98, 118] width 165 height 38
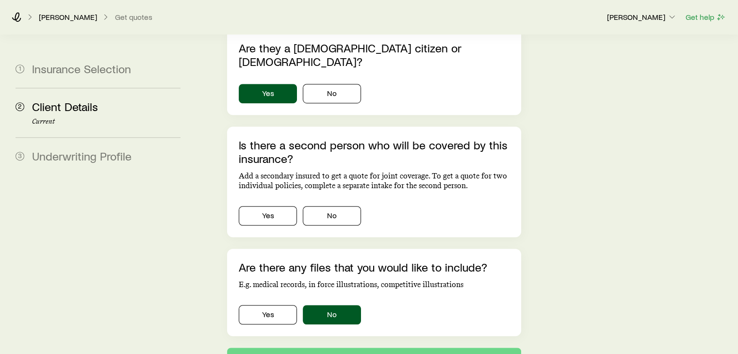
scroll to position [650, 0]
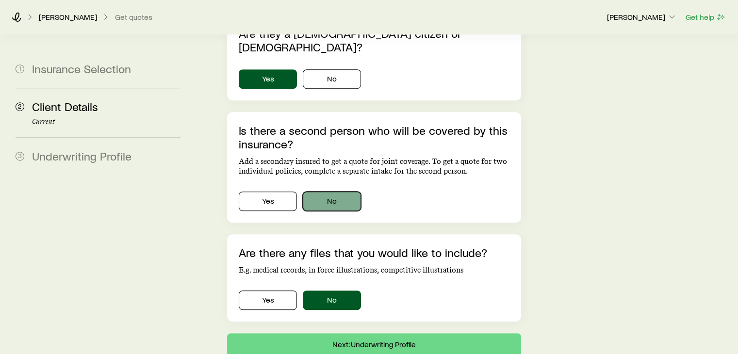
click at [336, 192] on button "No" at bounding box center [332, 201] width 58 height 19
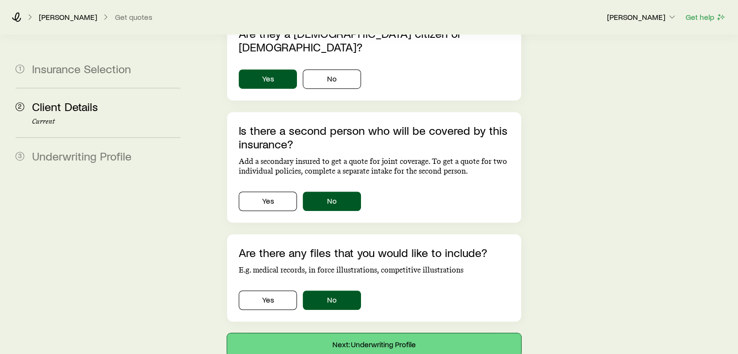
click at [389, 333] on button "Next: Underwriting Profile" at bounding box center [374, 344] width 294 height 23
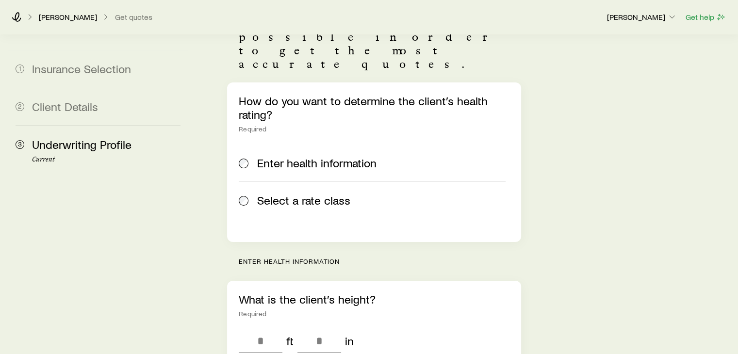
scroll to position [151, 0]
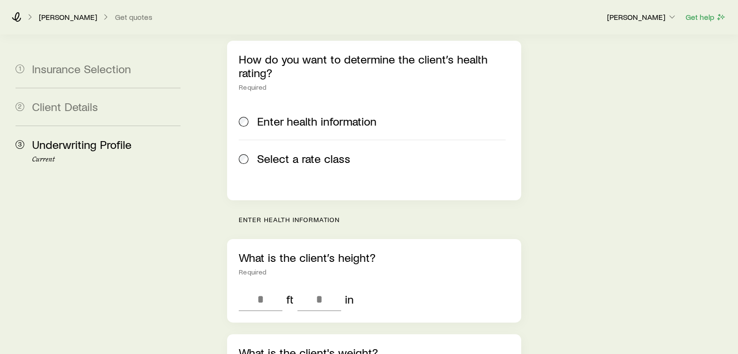
click at [327, 140] on label "Select a rate class" at bounding box center [372, 158] width 266 height 37
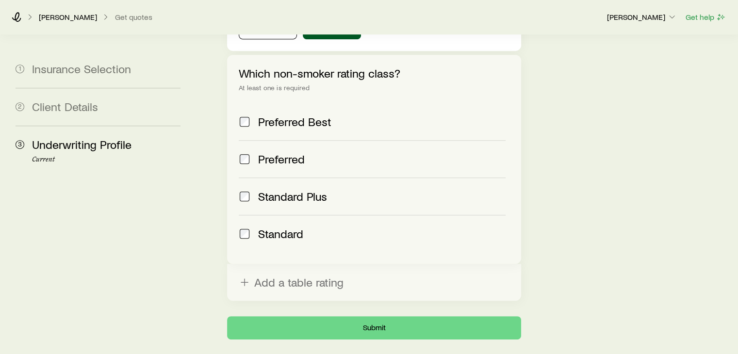
scroll to position [460, 0]
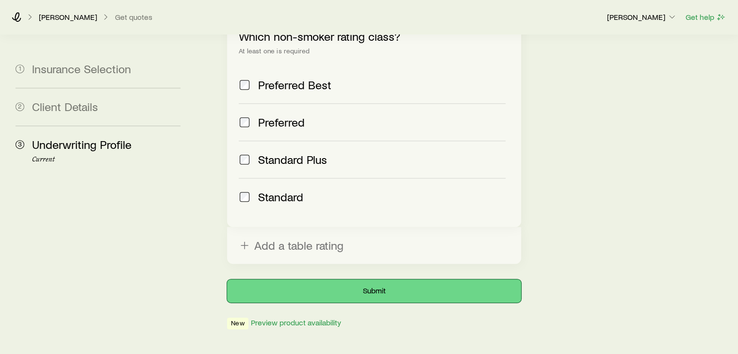
click at [371, 280] on button "Submit" at bounding box center [374, 291] width 294 height 23
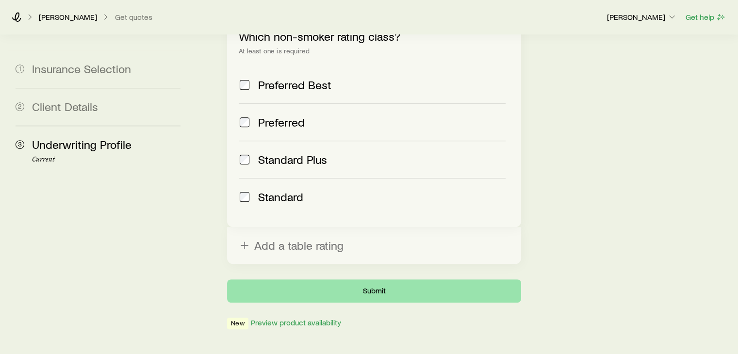
scroll to position [0, 0]
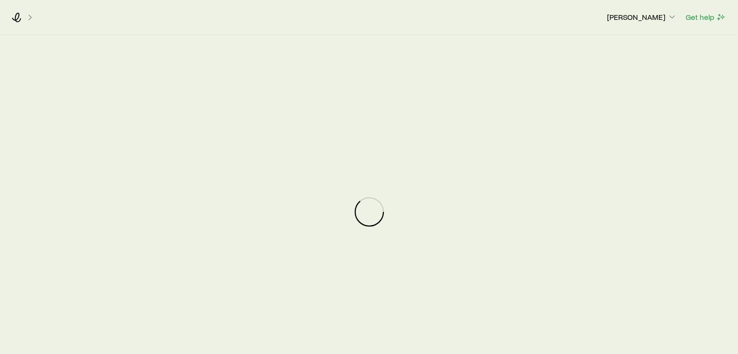
scroll to position [3070, 0]
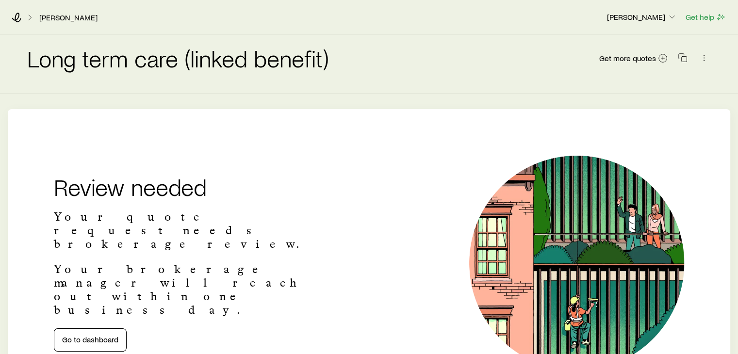
scroll to position [3070, 0]
drag, startPoint x: 456, startPoint y: 353, endPoint x: 14, endPoint y: 18, distance: 554.6
click at [14, 18] on icon at bounding box center [17, 18] width 10 height 10
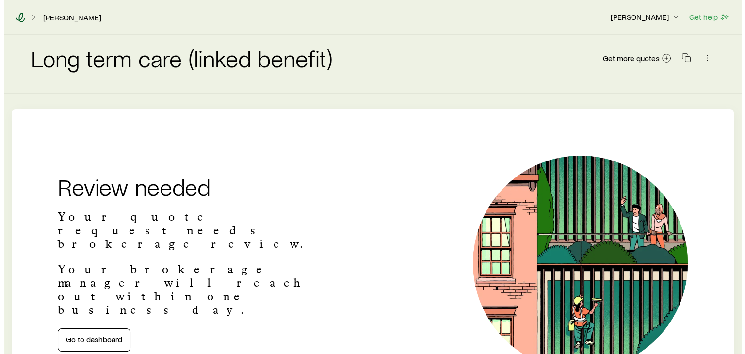
scroll to position [3070, 0]
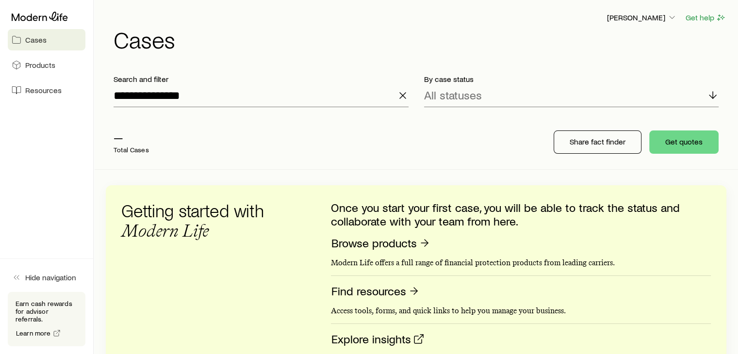
click at [43, 43] on span "Cases" at bounding box center [35, 40] width 21 height 10
click at [401, 96] on icon "button" at bounding box center [403, 96] width 12 height 12
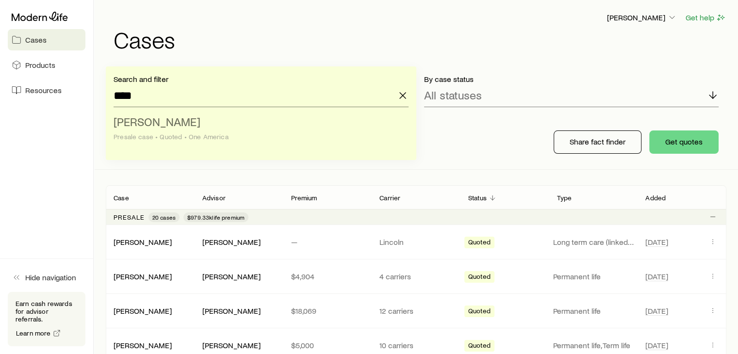
click at [139, 124] on span "[PERSON_NAME]" at bounding box center [157, 122] width 87 height 14
type input "**********"
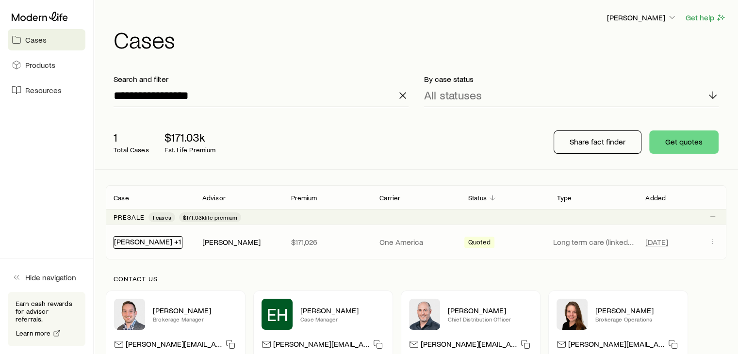
click at [138, 242] on link "[PERSON_NAME] +1" at bounding box center [147, 241] width 67 height 9
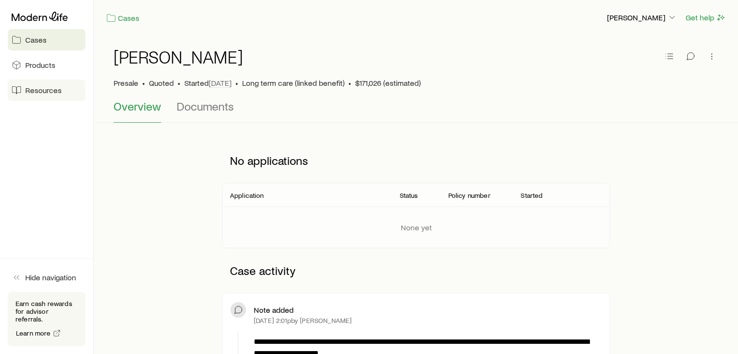
click at [38, 89] on span "Resources" at bounding box center [43, 90] width 36 height 10
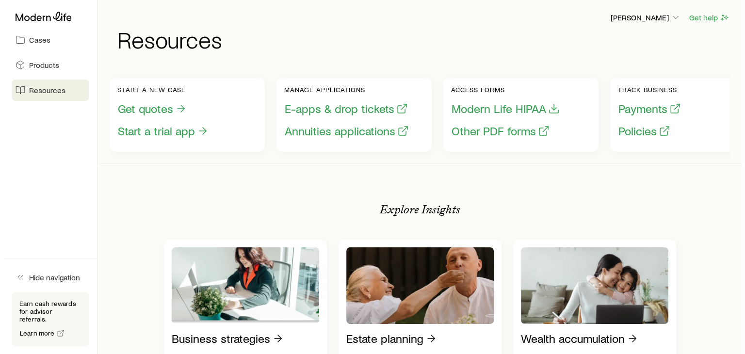
scroll to position [3070, 0]
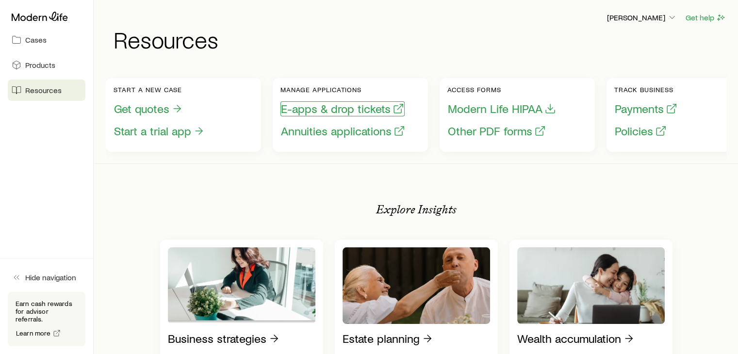
click at [318, 111] on button "E-apps & drop tickets" at bounding box center [342, 108] width 124 height 15
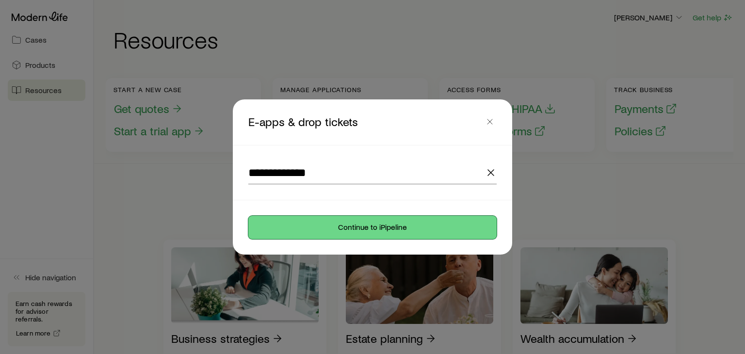
click at [375, 222] on button "Continue to iPipeline" at bounding box center [372, 227] width 248 height 23
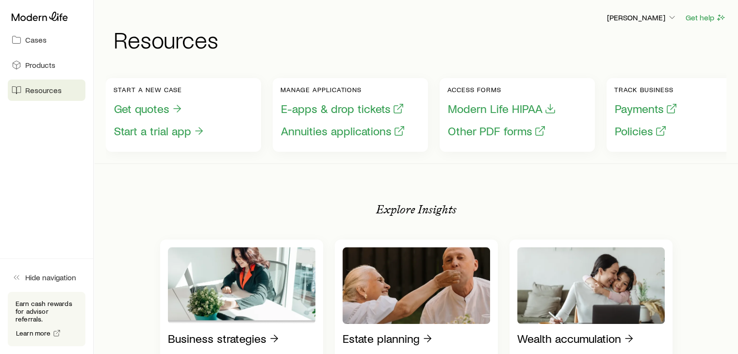
scroll to position [3070, 0]
click at [46, 20] on icon at bounding box center [40, 17] width 56 height 10
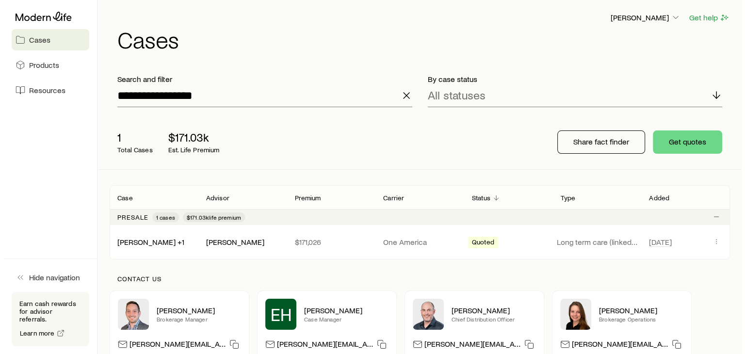
scroll to position [3070, 0]
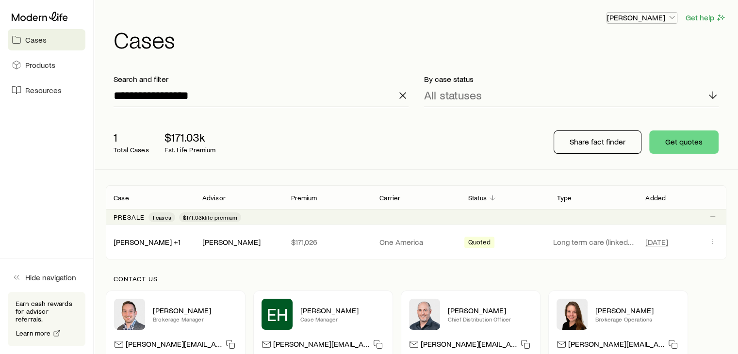
click at [658, 20] on p "[PERSON_NAME]" at bounding box center [642, 18] width 70 height 10
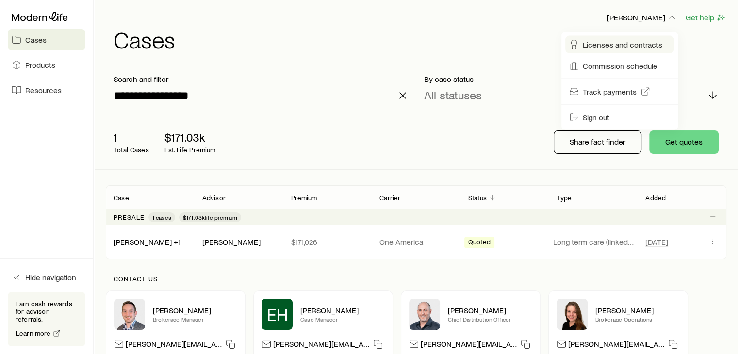
click at [618, 42] on span "Licenses and contracts" at bounding box center [623, 45] width 80 height 10
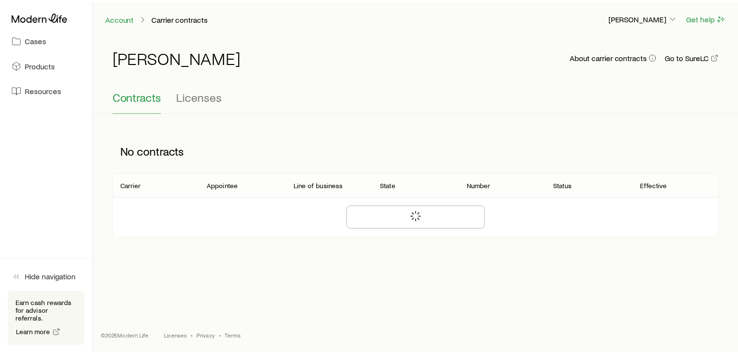
scroll to position [3070, 0]
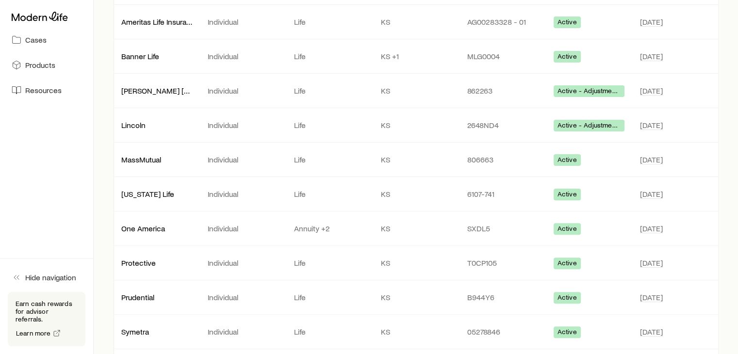
scroll to position [272, 0]
drag, startPoint x: 499, startPoint y: 226, endPoint x: 460, endPoint y: 221, distance: 39.6
click at [460, 223] on div "SXDL5" at bounding box center [503, 228] width 86 height 10
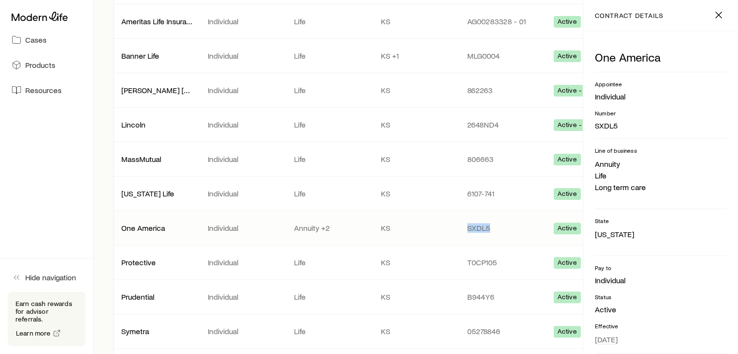
copy p "SXDL5"
click at [20, 37] on icon at bounding box center [17, 39] width 8 height 7
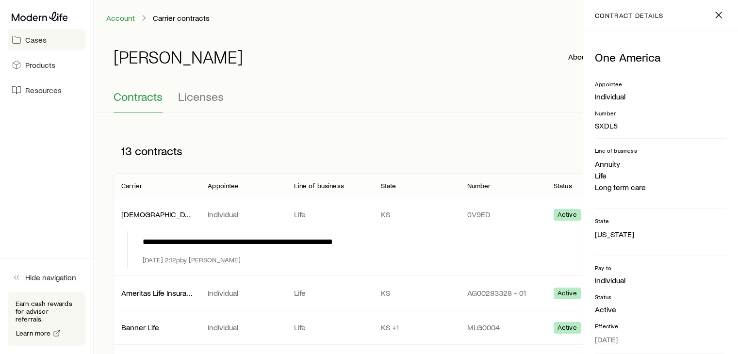
scroll to position [3070, 0]
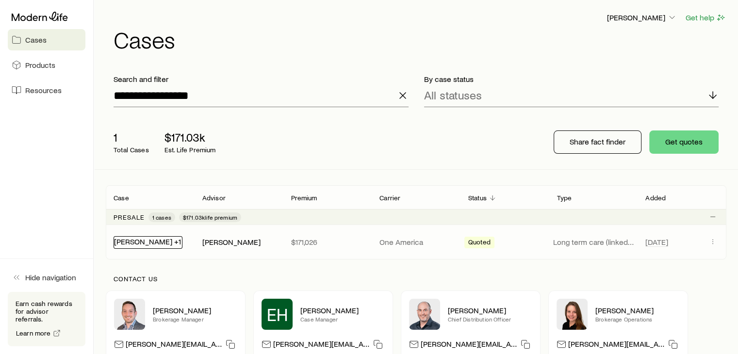
click at [133, 244] on link "[PERSON_NAME] +1" at bounding box center [147, 241] width 67 height 9
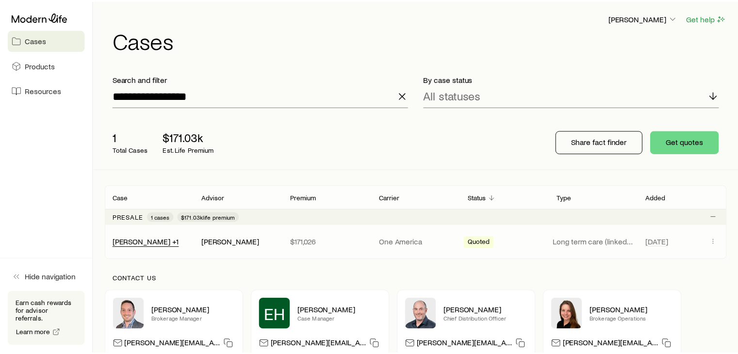
scroll to position [3070, 0]
